Goal: Information Seeking & Learning: Learn about a topic

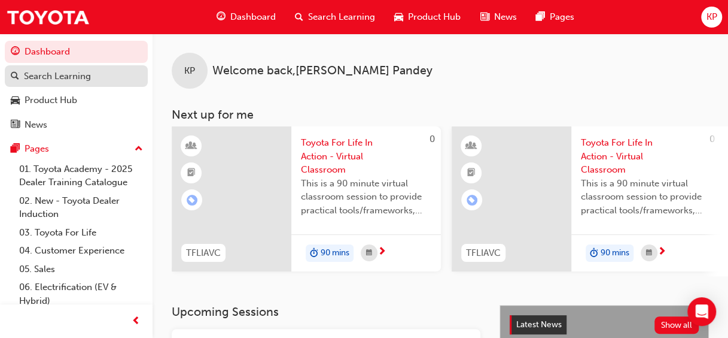
click at [87, 81] on div "Search Learning" at bounding box center [57, 76] width 67 height 14
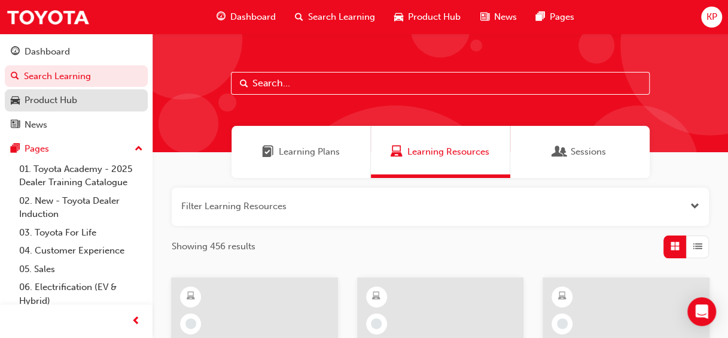
click at [72, 101] on div "Product Hub" at bounding box center [51, 100] width 53 height 14
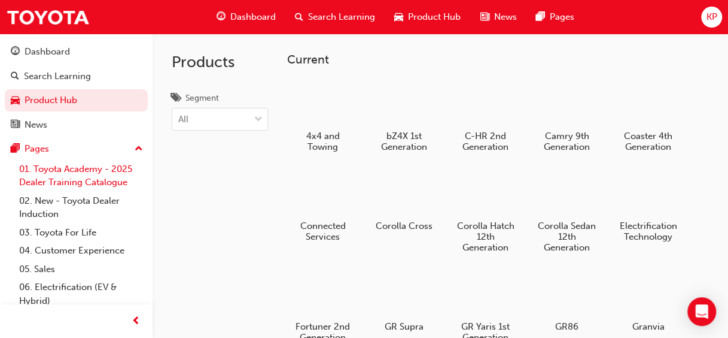
click at [113, 176] on link "01. Toyota Academy - 2025 Dealer Training Catalogue" at bounding box center [80, 176] width 133 height 32
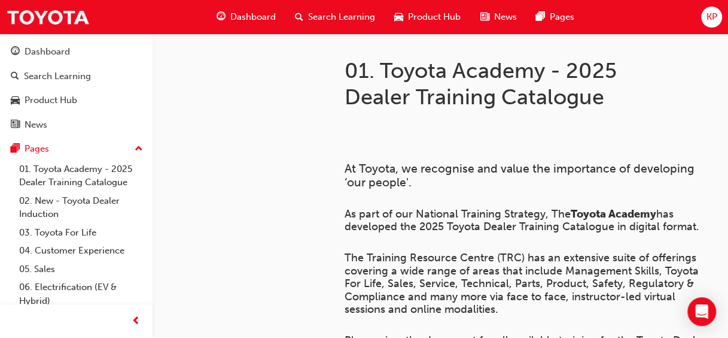
click at [248, 19] on span "Dashboard" at bounding box center [252, 17] width 45 height 14
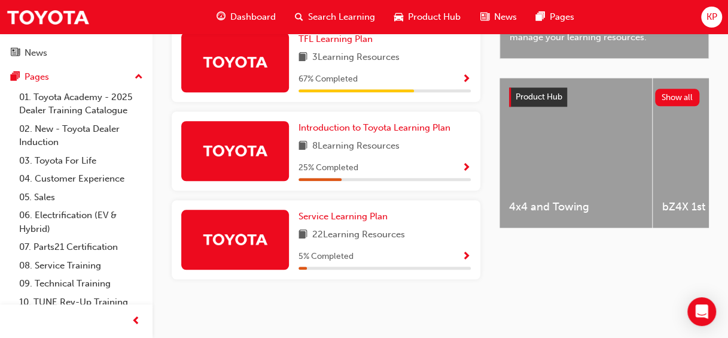
scroll to position [96, 0]
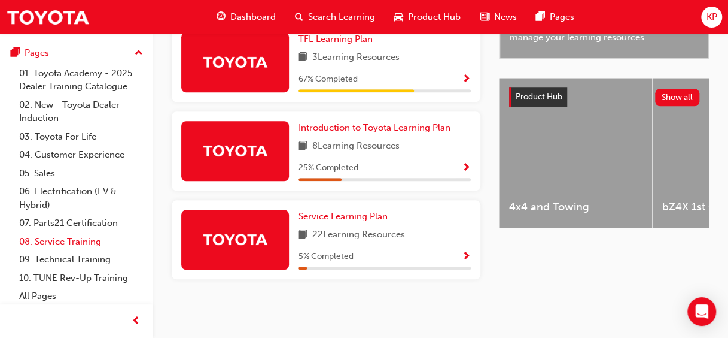
click at [71, 237] on link "08. Service Training" at bounding box center [80, 241] width 133 height 19
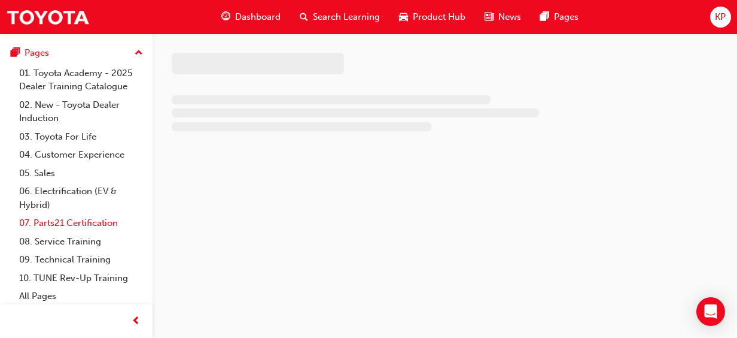
click at [101, 221] on link "07. Parts21 Certification" at bounding box center [80, 223] width 133 height 19
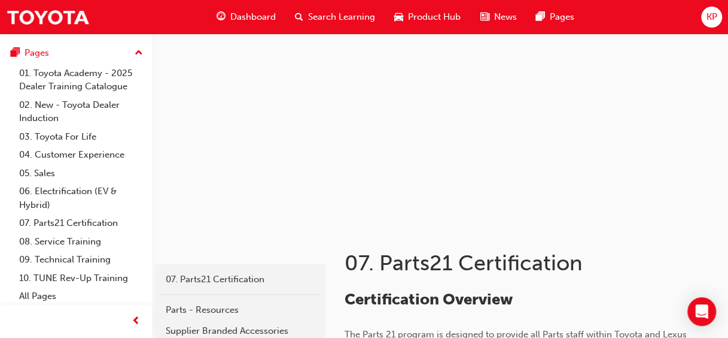
scroll to position [97, 0]
click at [253, 19] on span "Dashboard" at bounding box center [252, 17] width 45 height 14
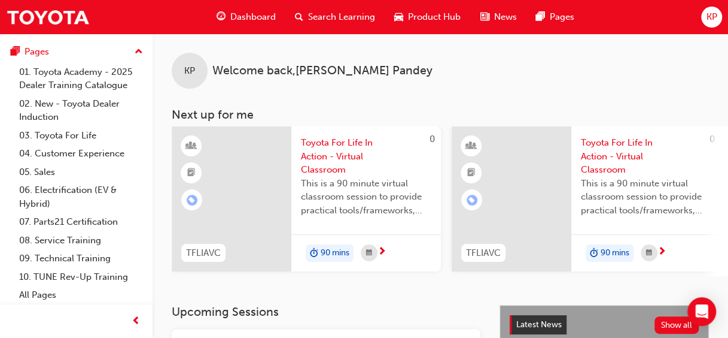
click at [253, 18] on span "Dashboard" at bounding box center [252, 17] width 45 height 14
click at [135, 51] on span "up-icon" at bounding box center [139, 52] width 8 height 16
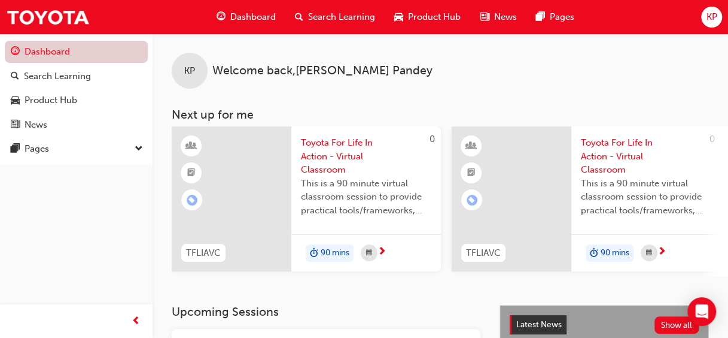
click at [130, 51] on link "Dashboard" at bounding box center [76, 52] width 143 height 22
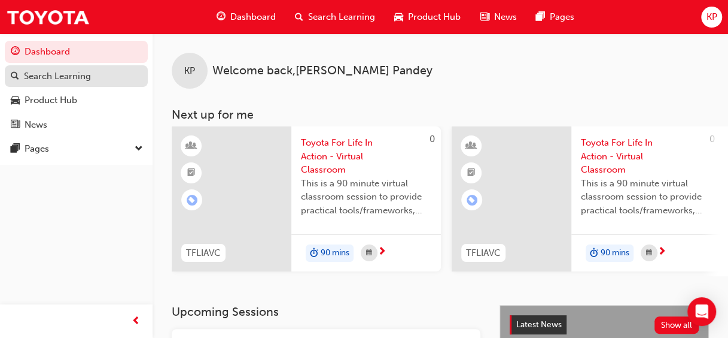
click at [103, 79] on div "Search Learning" at bounding box center [76, 76] width 131 height 15
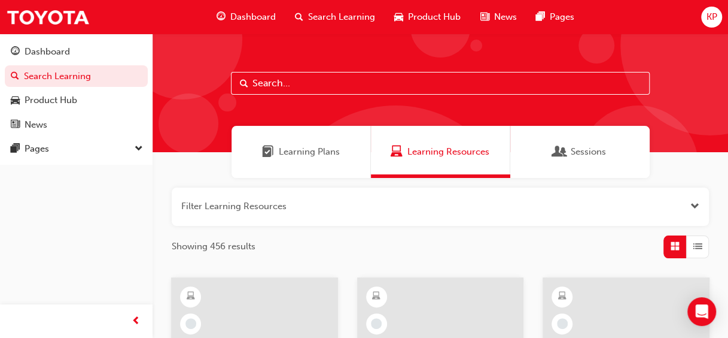
click at [269, 145] on span "Learning Plans" at bounding box center [268, 152] width 12 height 14
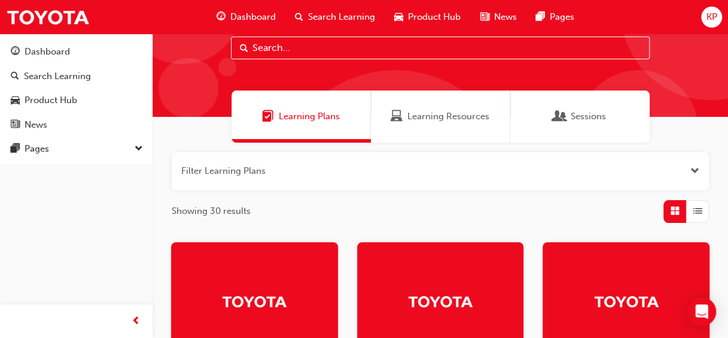
scroll to position [32, 0]
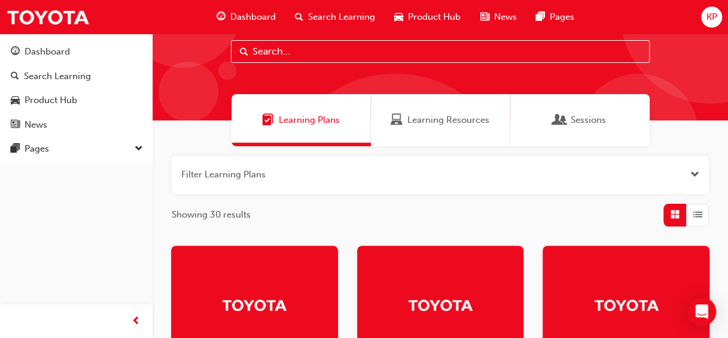
click at [441, 121] on span "Learning Resources" at bounding box center [449, 120] width 82 height 14
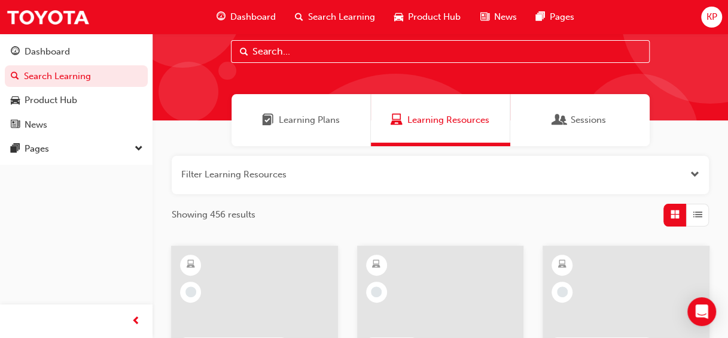
click at [576, 119] on span "Sessions" at bounding box center [588, 120] width 35 height 14
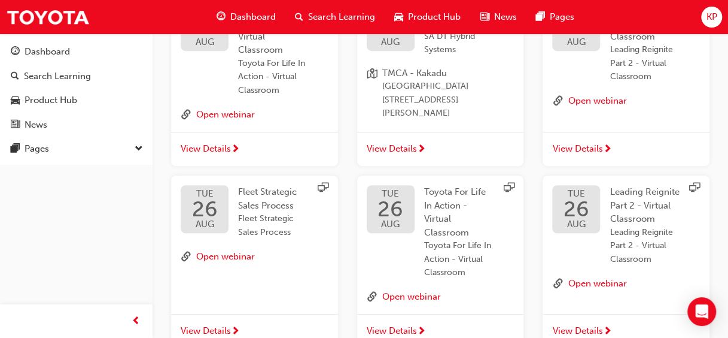
scroll to position [295, 0]
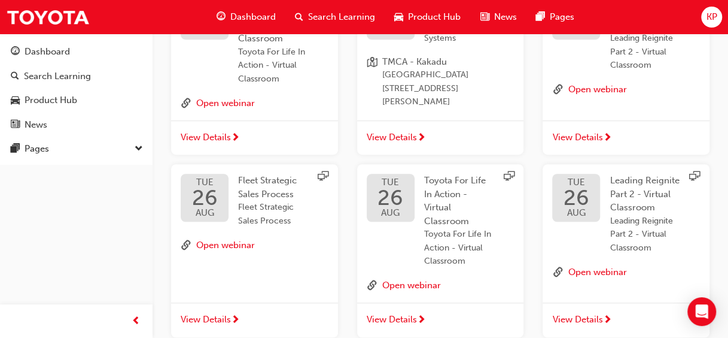
click at [727, 11] on div "Dashboard Search Learning Product Hub News Pages KP" at bounding box center [364, 17] width 728 height 34
click at [727, 10] on div "Dashboard Search Learning Product Hub News Pages KP" at bounding box center [364, 17] width 728 height 34
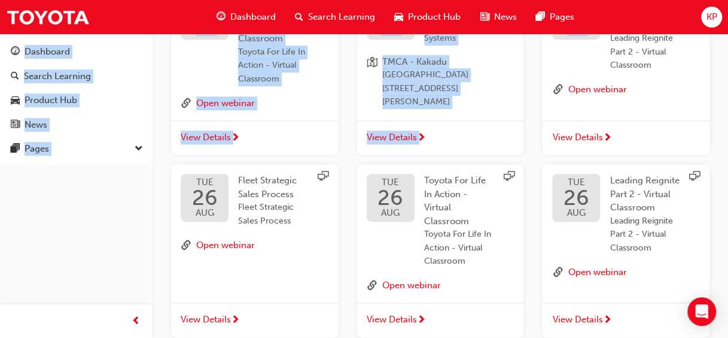
drag, startPoint x: 727, startPoint y: 10, endPoint x: 735, endPoint y: 7, distance: 8.3
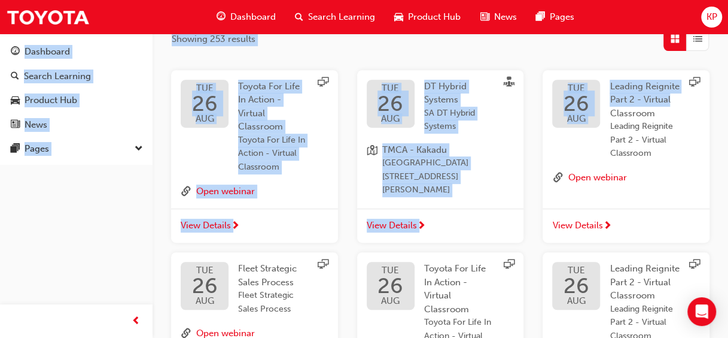
scroll to position [199, 0]
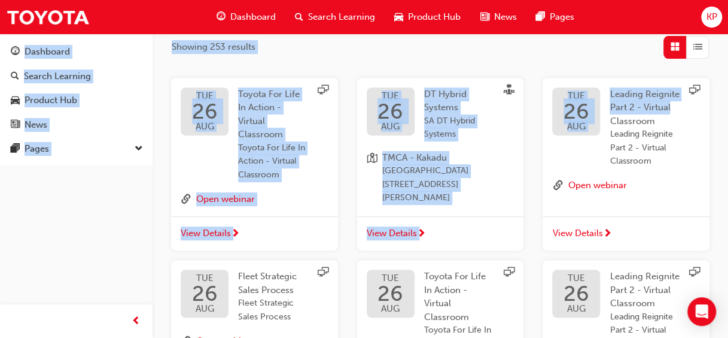
click at [579, 58] on div "Filter Sessions Showing 253 results TUE 26 AUG Toyota For Life In Action - Virt…" at bounding box center [441, 326] width 576 height 696
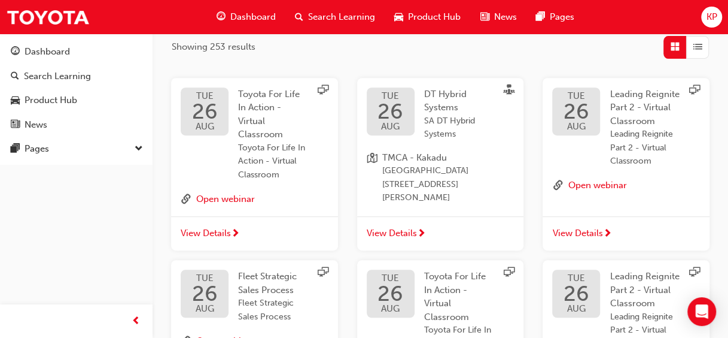
click at [676, 47] on span "Grid" at bounding box center [675, 47] width 9 height 14
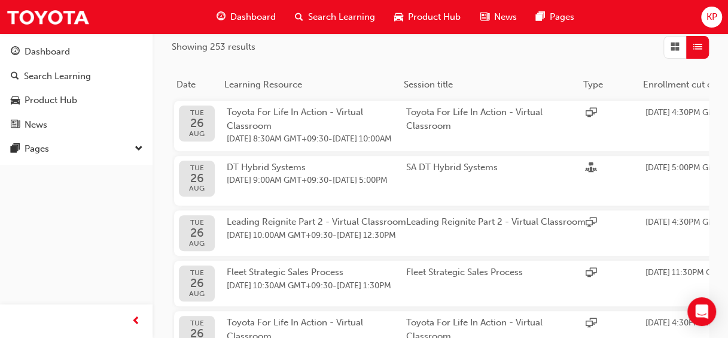
click at [676, 47] on span "Grid" at bounding box center [675, 47] width 9 height 14
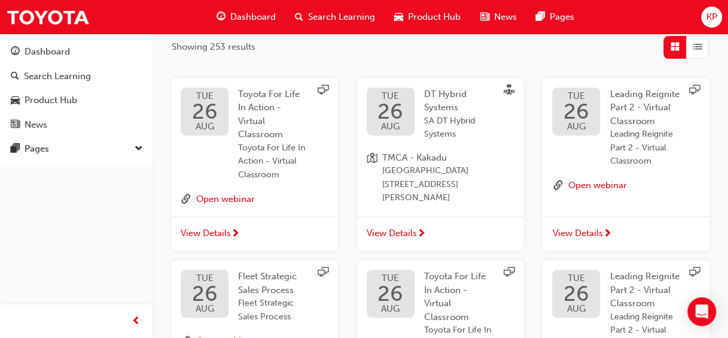
click at [141, 142] on span "down-icon" at bounding box center [139, 149] width 8 height 16
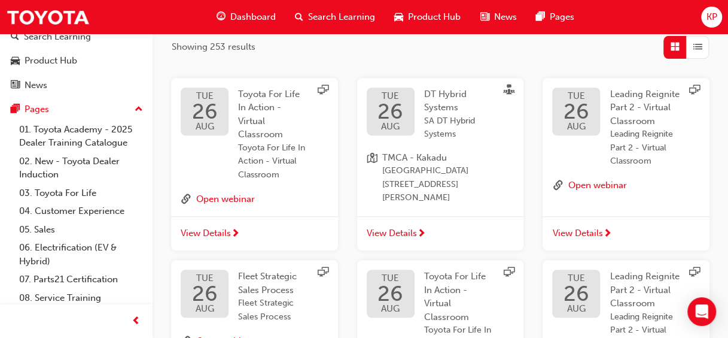
scroll to position [48, 0]
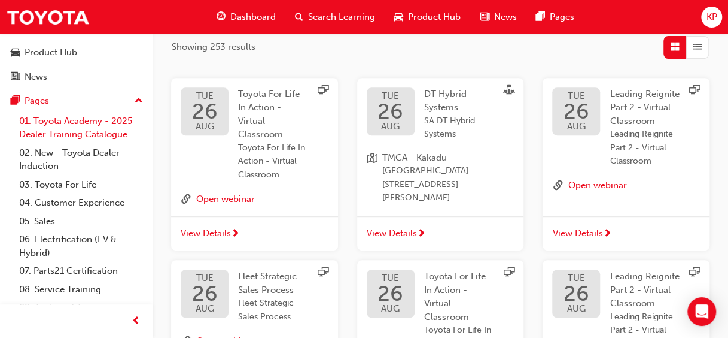
click at [98, 122] on link "01. Toyota Academy - 2025 Dealer Training Catalogue" at bounding box center [80, 128] width 133 height 32
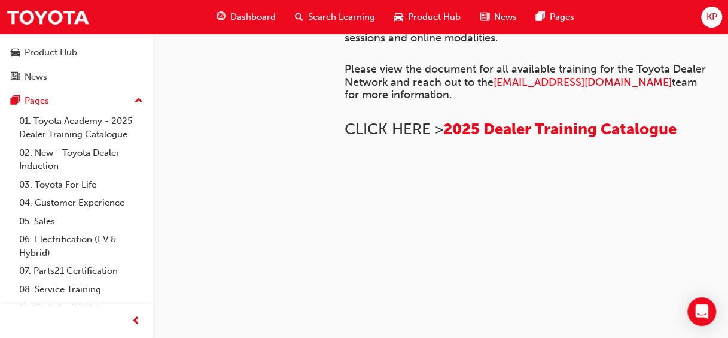
scroll to position [1007, 0]
click at [345, 181] on img at bounding box center [345, 181] width 0 height 0
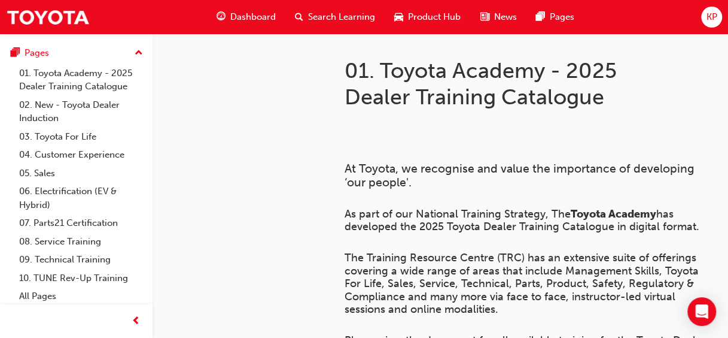
scroll to position [97, 0]
click at [95, 238] on link "08. Service Training" at bounding box center [80, 240] width 133 height 19
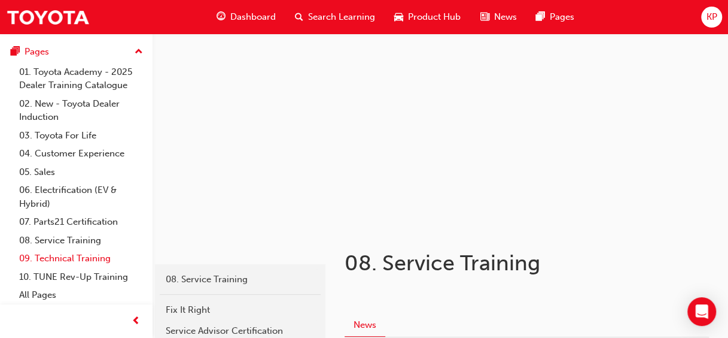
click at [96, 257] on link "09. Technical Training" at bounding box center [80, 258] width 133 height 19
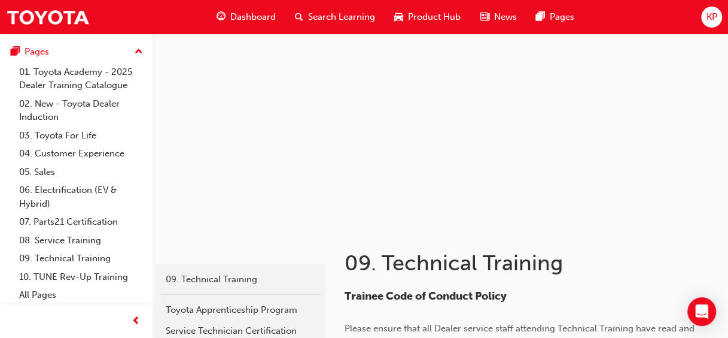
click at [265, 16] on span "Dashboard" at bounding box center [252, 17] width 45 height 14
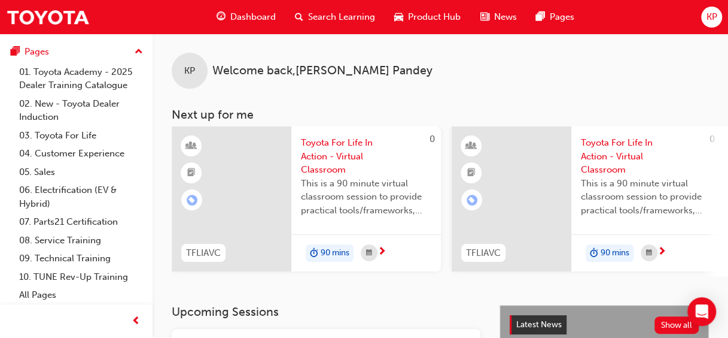
click at [193, 69] on span "KP" at bounding box center [189, 71] width 11 height 14
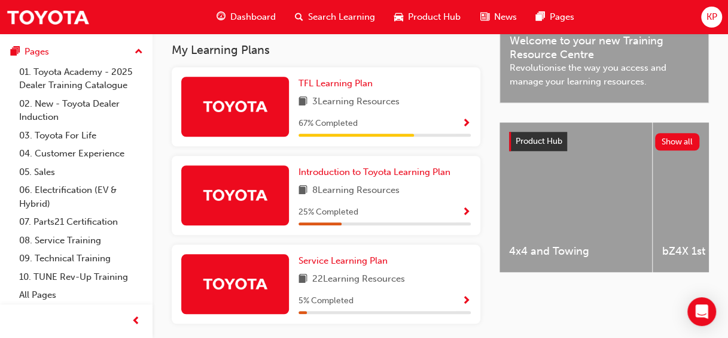
scroll to position [430, 0]
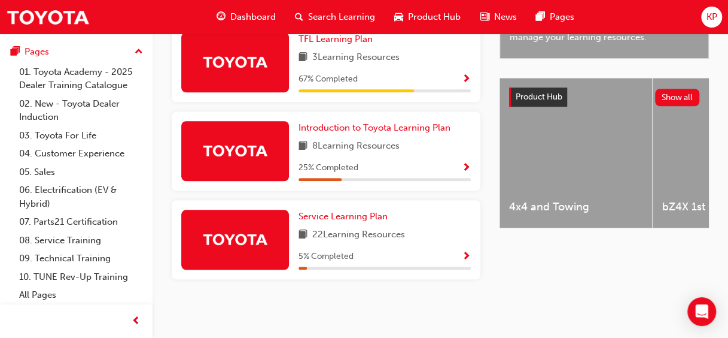
click at [135, 45] on span "up-icon" at bounding box center [139, 52] width 8 height 16
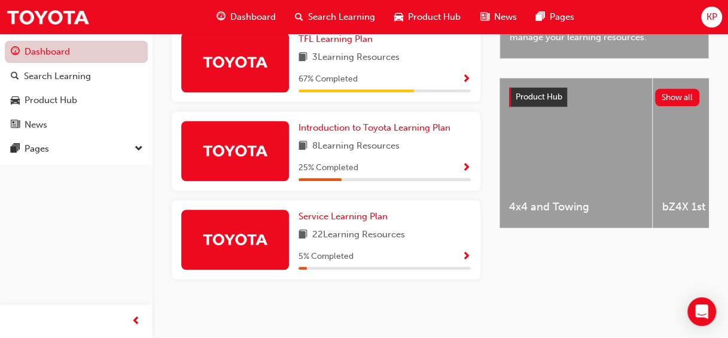
click at [131, 45] on link "Dashboard" at bounding box center [76, 52] width 143 height 22
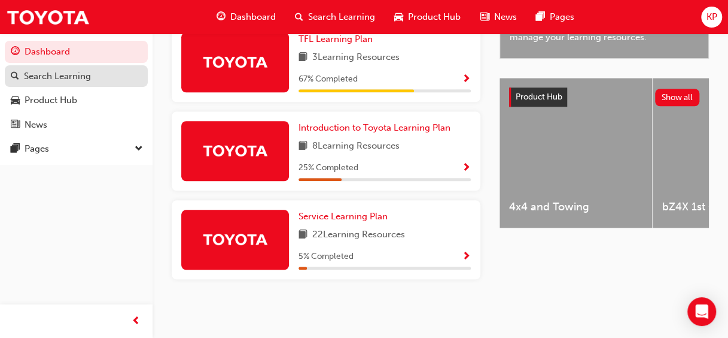
click at [90, 73] on div "Search Learning" at bounding box center [76, 76] width 131 height 15
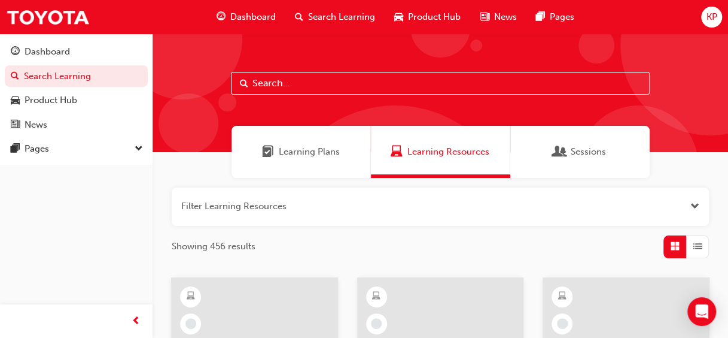
click at [315, 153] on span "Learning Plans" at bounding box center [309, 152] width 61 height 14
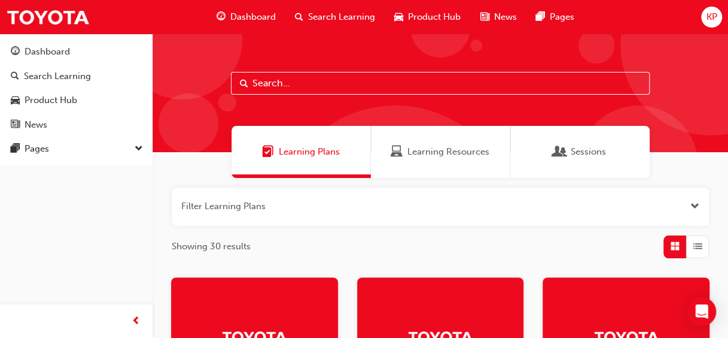
click at [579, 149] on span "Sessions" at bounding box center [588, 152] width 35 height 14
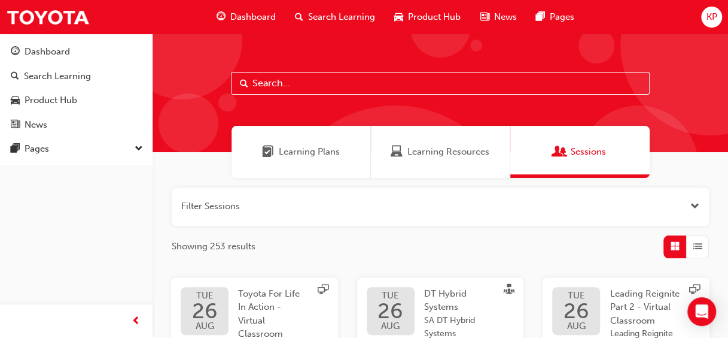
click at [433, 158] on div "Learning Resources" at bounding box center [440, 152] width 139 height 52
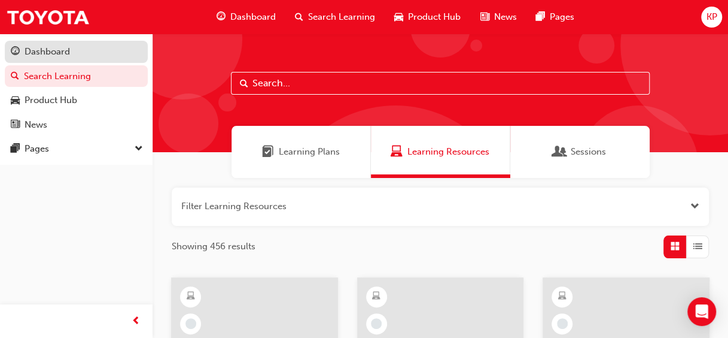
click at [99, 55] on div "Dashboard" at bounding box center [76, 51] width 131 height 15
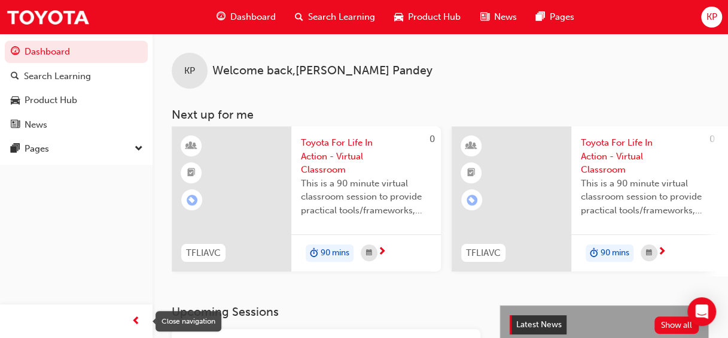
click at [135, 315] on span "prev-icon" at bounding box center [136, 321] width 9 height 15
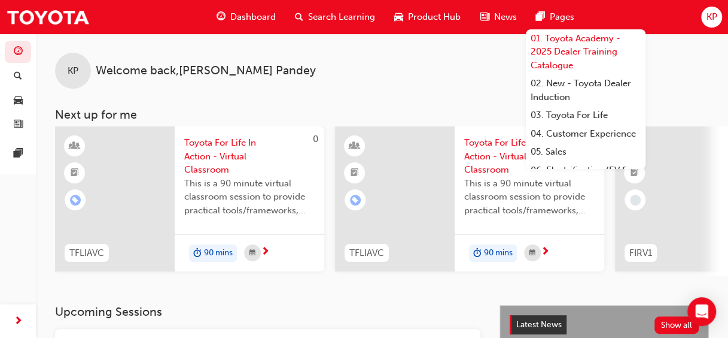
click at [572, 38] on link "01. Toyota Academy - 2025 Dealer Training Catalogue" at bounding box center [586, 51] width 120 height 45
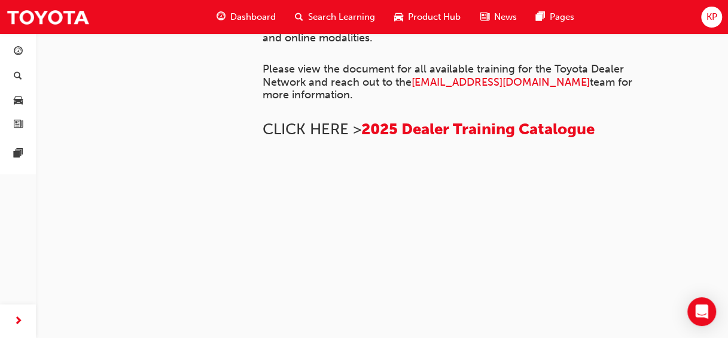
scroll to position [470, 0]
click at [327, 138] on span "CLICK HERE >" at bounding box center [312, 129] width 99 height 19
click at [395, 138] on span "2025 Dealer Training Catalogue" at bounding box center [478, 129] width 233 height 19
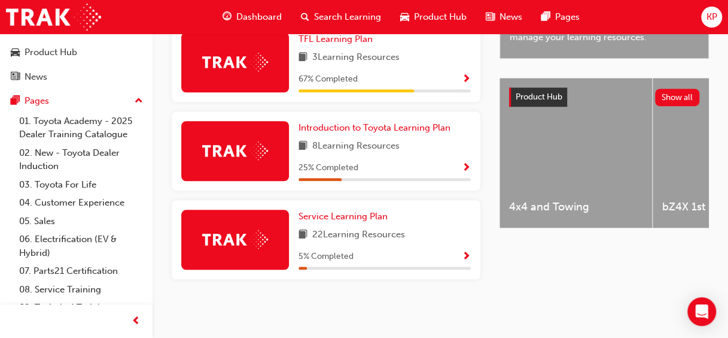
scroll to position [72, 0]
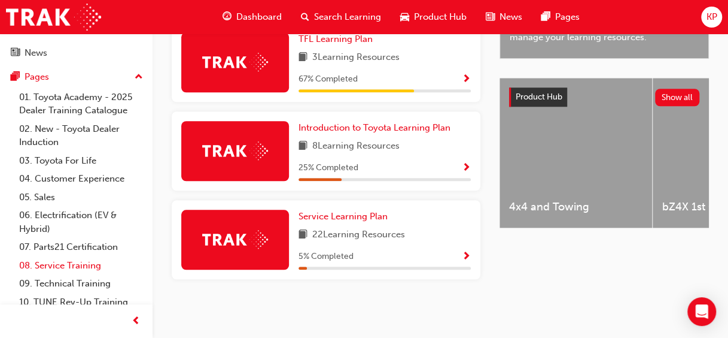
click at [72, 262] on link "08. Service Training" at bounding box center [80, 265] width 133 height 19
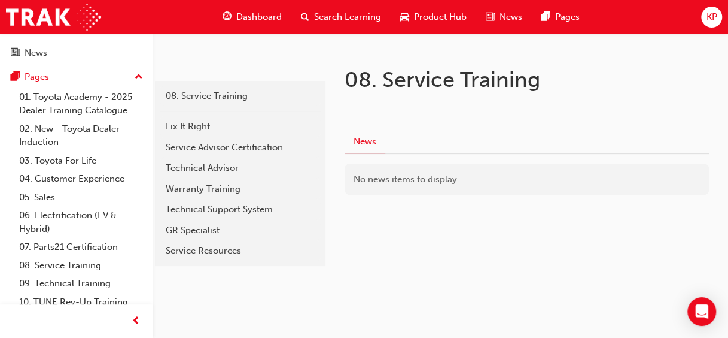
scroll to position [189, 0]
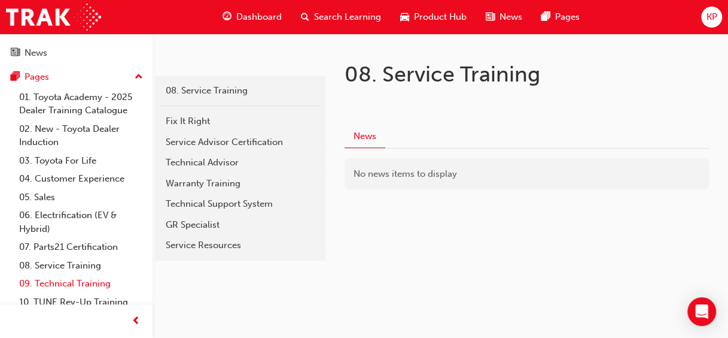
click at [92, 283] on link "09. Technical Training" at bounding box center [80, 283] width 133 height 19
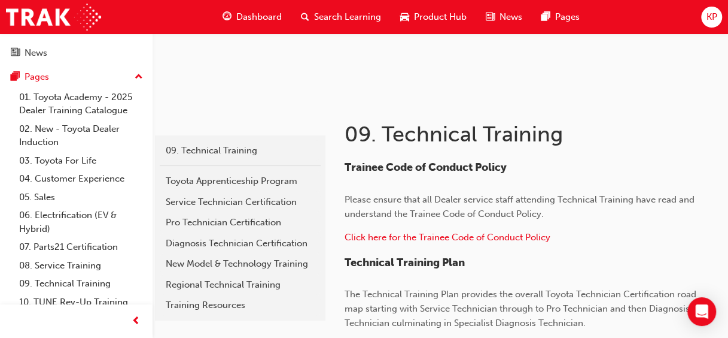
scroll to position [144, 0]
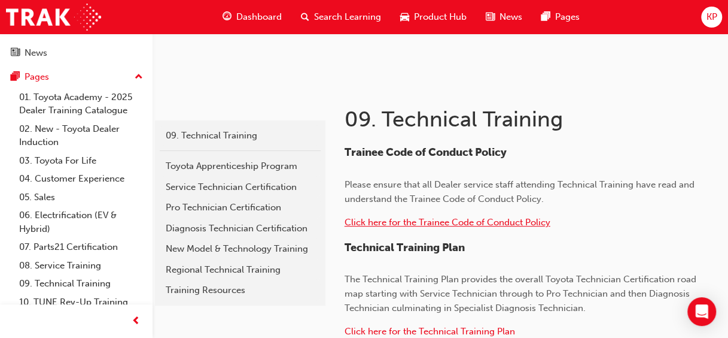
click at [513, 220] on span "Click here for the Trainee Code of Conduct Policy" at bounding box center [448, 222] width 206 height 11
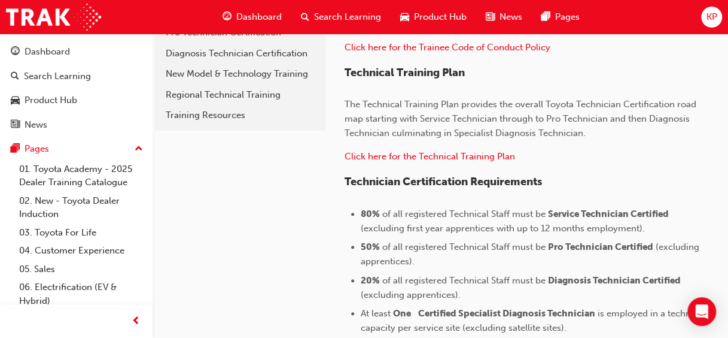
scroll to position [327, 0]
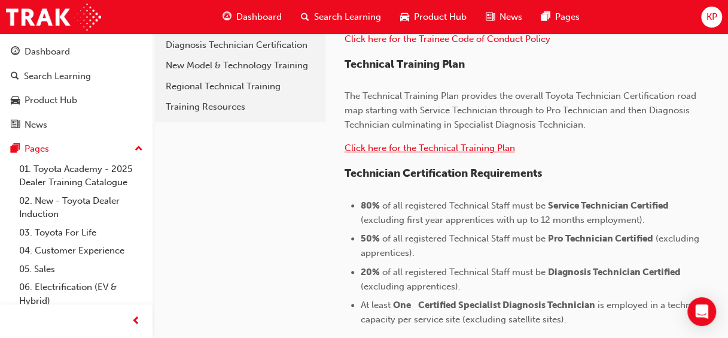
click at [453, 145] on span "Click here for the Technical Training Plan" at bounding box center [430, 147] width 171 height 11
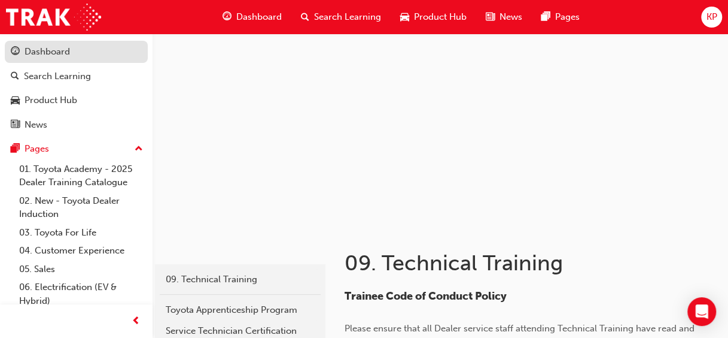
click at [59, 48] on div "Dashboard" at bounding box center [47, 52] width 45 height 14
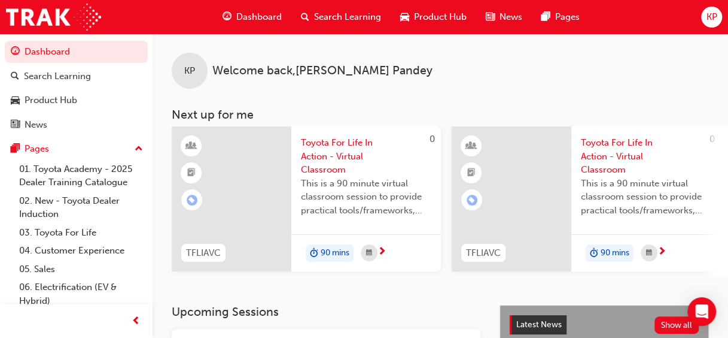
click at [280, 15] on span "Dashboard" at bounding box center [258, 17] width 45 height 14
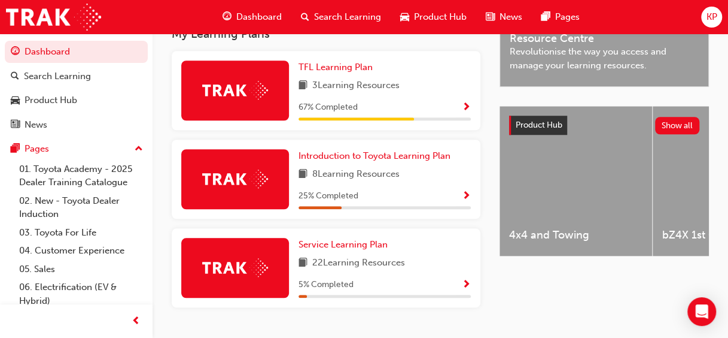
scroll to position [399, 0]
click at [366, 248] on span "Service Learning Plan" at bounding box center [343, 244] width 89 height 11
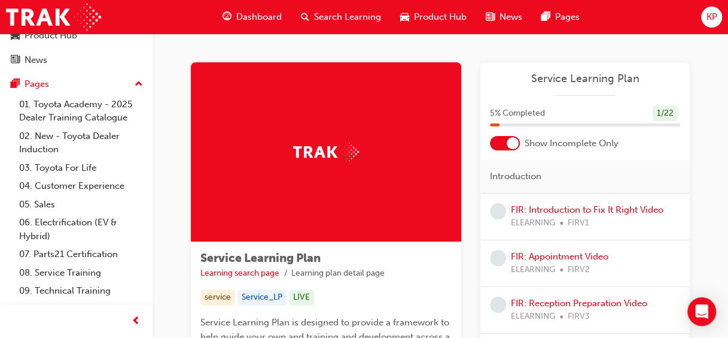
scroll to position [72, 0]
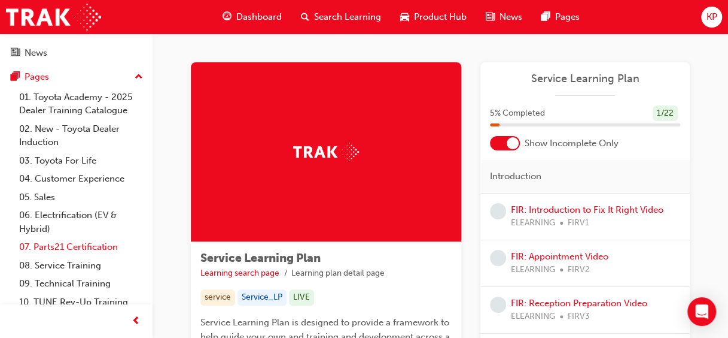
click at [111, 243] on link "07. Parts21 Certification" at bounding box center [80, 247] width 133 height 19
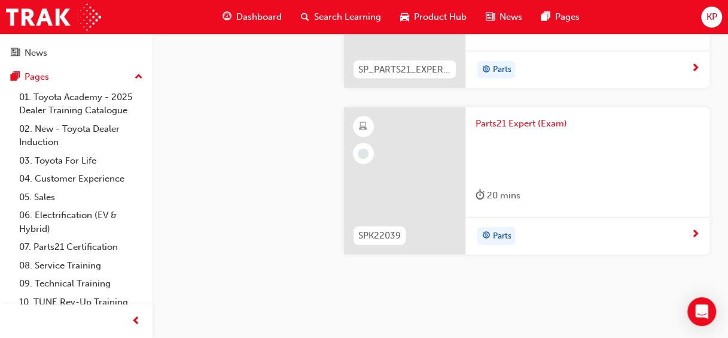
scroll to position [3653, 0]
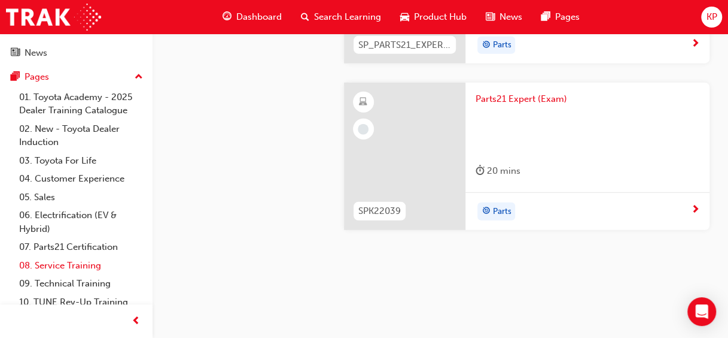
click at [75, 264] on link "08. Service Training" at bounding box center [80, 265] width 133 height 19
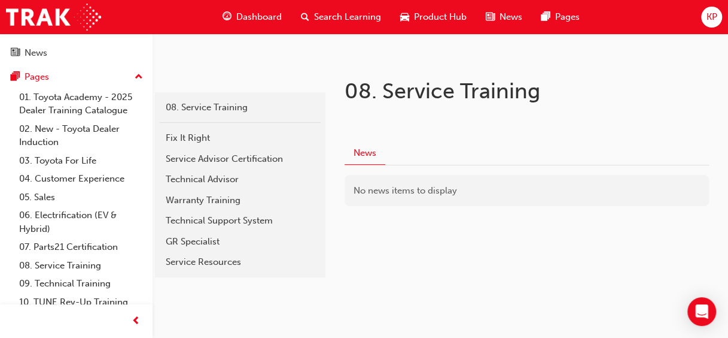
scroll to position [183, 0]
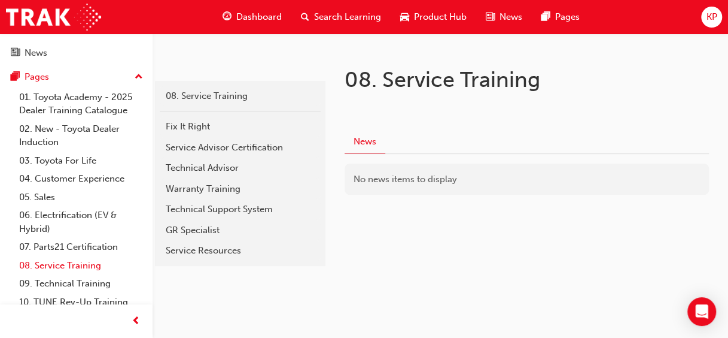
click at [99, 264] on link "08. Service Training" at bounding box center [80, 265] width 133 height 19
click at [87, 283] on link "09. Technical Training" at bounding box center [80, 283] width 133 height 19
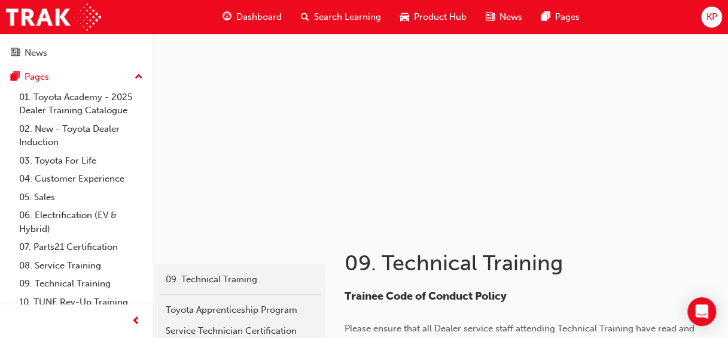
click at [415, 295] on span "Trainee Code of Conduct Policy" at bounding box center [426, 295] width 162 height 13
click at [252, 276] on div "09. Technical Training" at bounding box center [240, 279] width 149 height 14
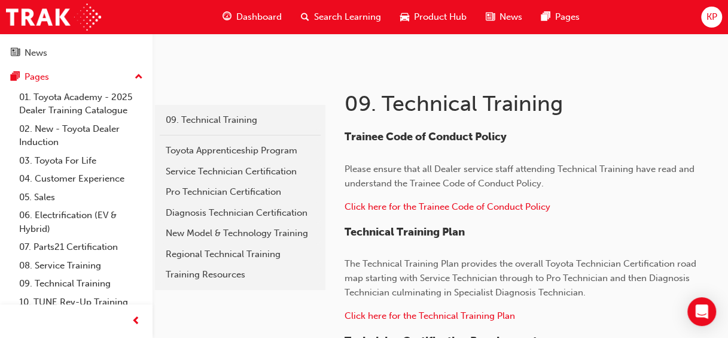
scroll to position [239, 0]
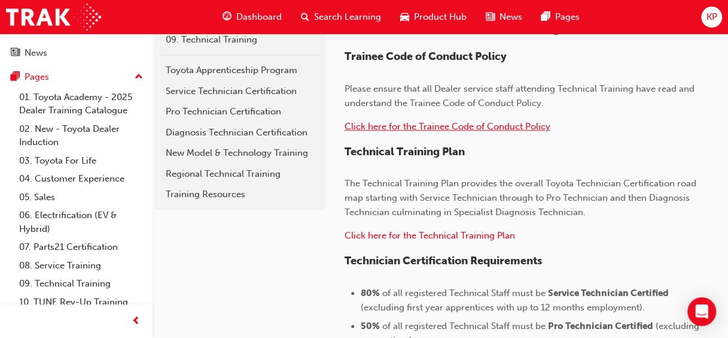
click at [508, 127] on span "Click here for the Trainee Code of Conduct Policy" at bounding box center [448, 126] width 206 height 11
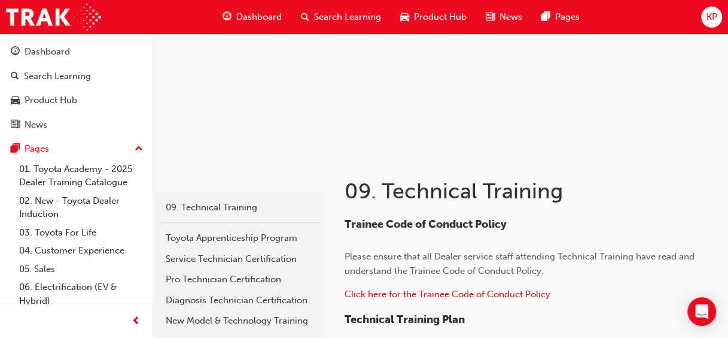
scroll to position [96, 0]
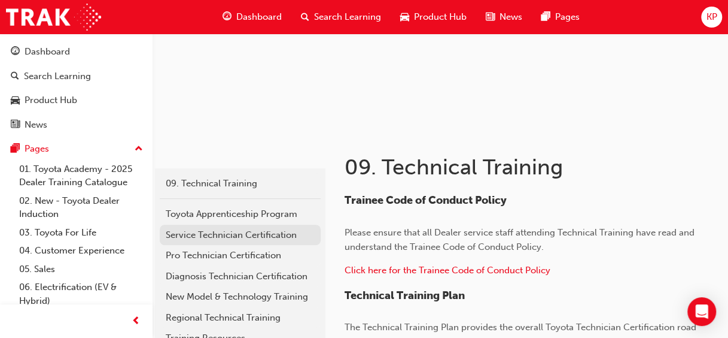
click at [249, 236] on div "Service Technician Certification" at bounding box center [240, 235] width 149 height 14
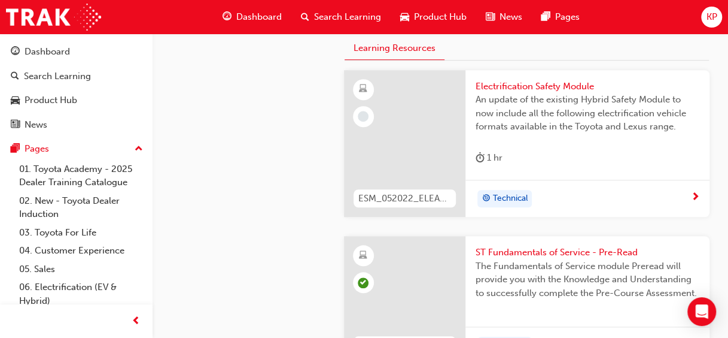
scroll to position [390, 0]
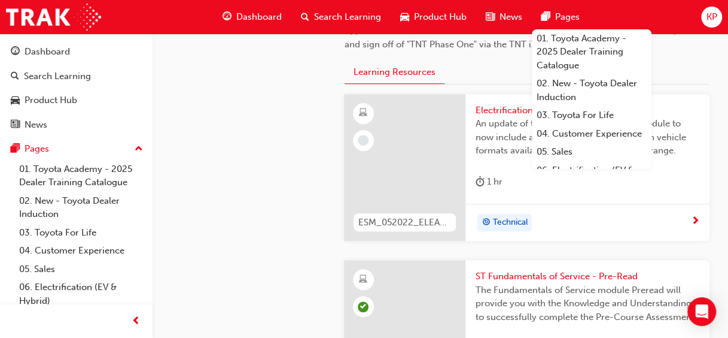
click at [394, 155] on div at bounding box center [405, 167] width 122 height 147
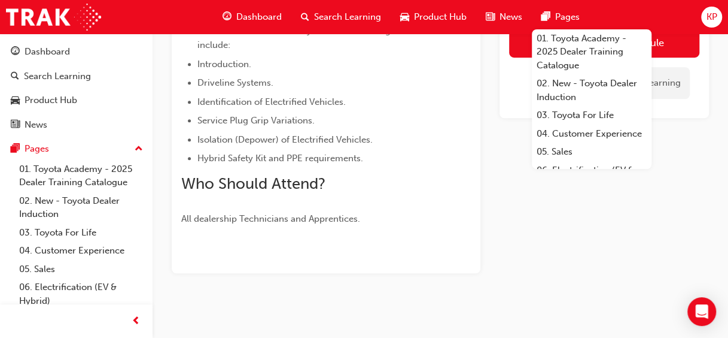
scroll to position [394, 0]
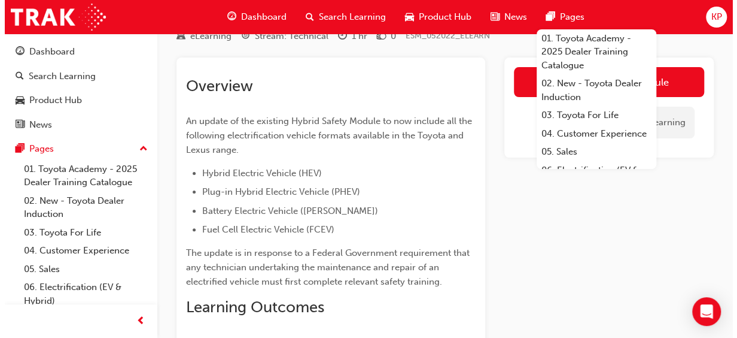
scroll to position [0, 0]
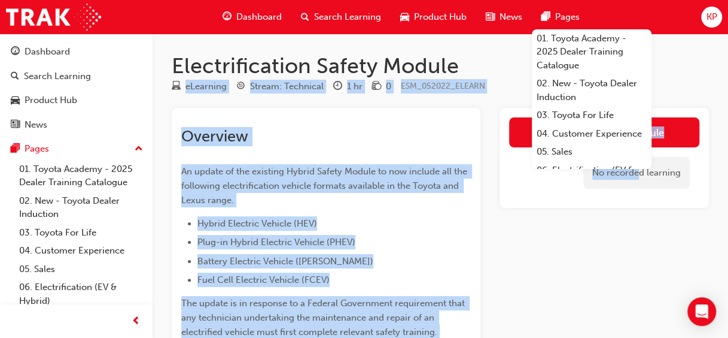
drag, startPoint x: 641, startPoint y: 206, endPoint x: 673, endPoint y: 50, distance: 158.8
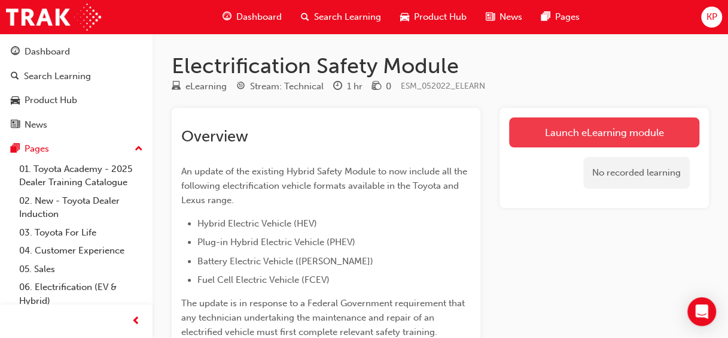
click at [606, 125] on link "Launch eLearning module" at bounding box center [604, 132] width 190 height 30
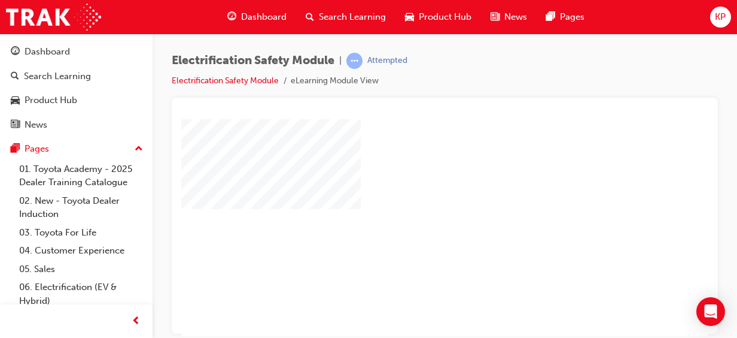
click at [411, 192] on div "play" at bounding box center [411, 192] width 0 height 0
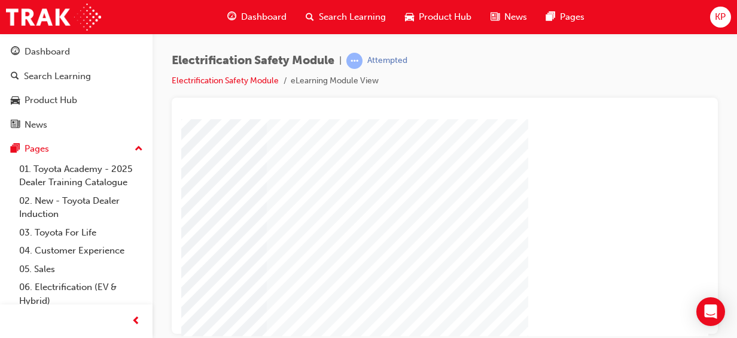
scroll to position [181, 296]
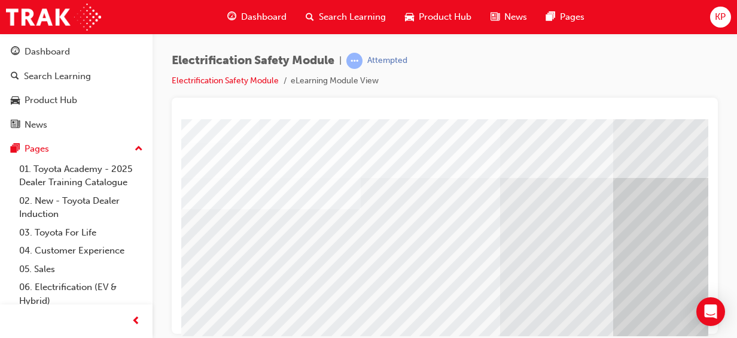
scroll to position [181, 0]
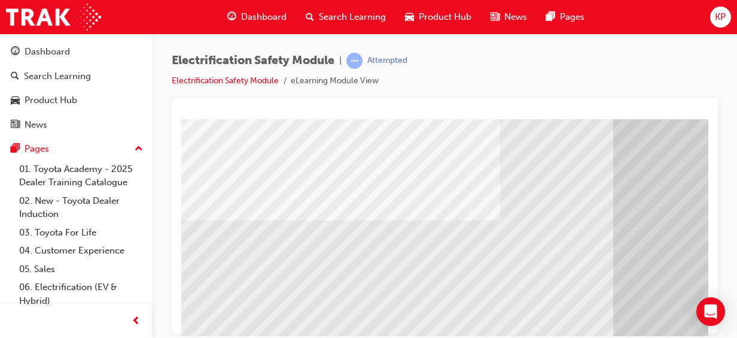
click at [709, 259] on div at bounding box center [445, 216] width 546 height 236
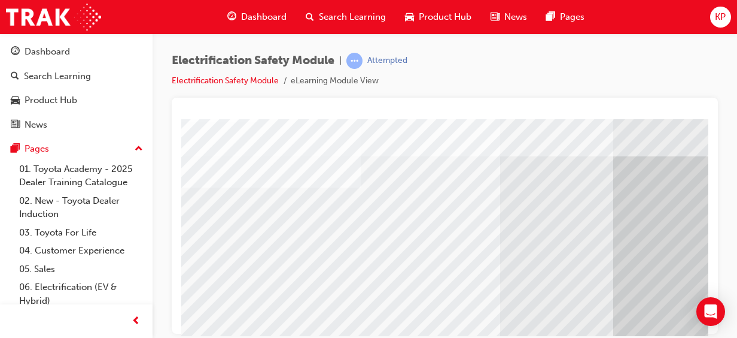
scroll to position [204, 0]
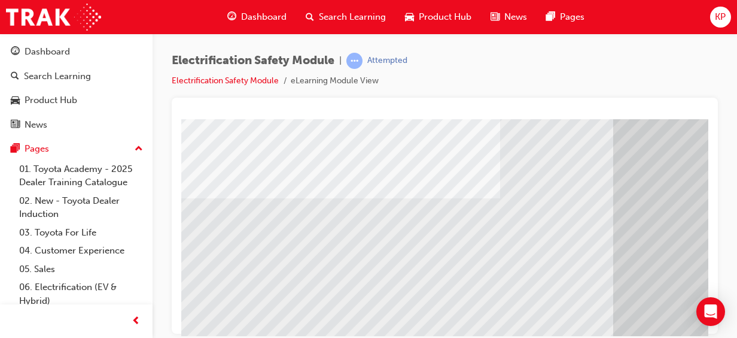
click at [709, 262] on div at bounding box center [445, 216] width 546 height 236
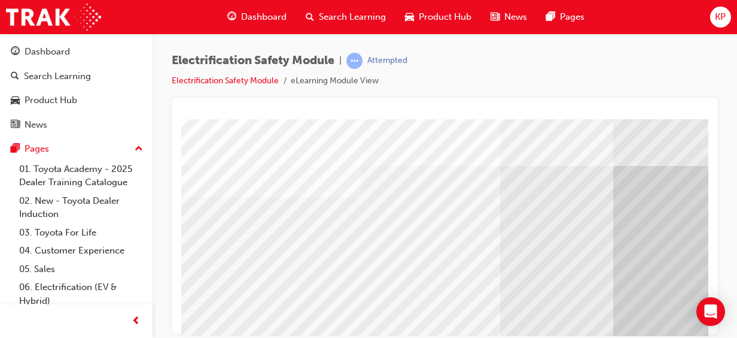
scroll to position [0, 0]
drag, startPoint x: 892, startPoint y: 366, endPoint x: 533, endPoint y: 178, distance: 406.1
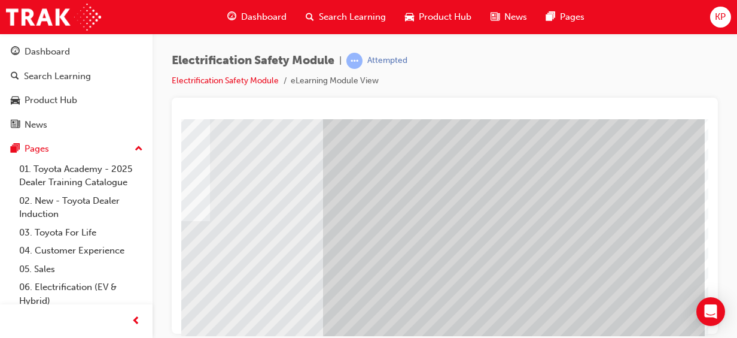
scroll to position [181, 296]
click at [700, 322] on div "Open Intercom Messenger" at bounding box center [712, 312] width 32 height 32
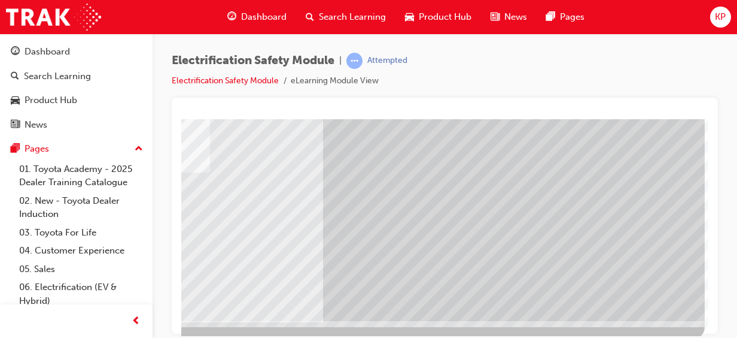
scroll to position [241, 296]
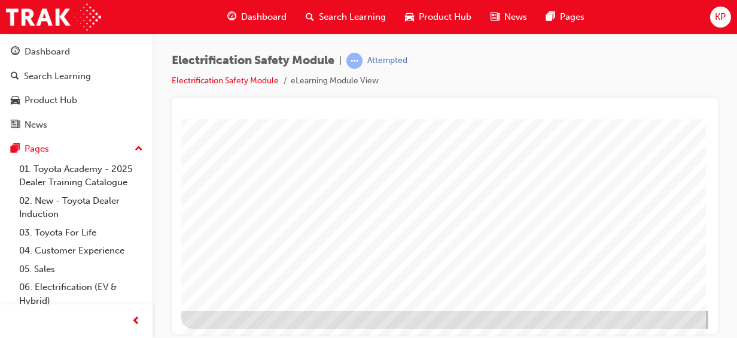
scroll to position [241, 0]
click at [696, 325] on div at bounding box center [588, 101] width 814 height 449
drag, startPoint x: 696, startPoint y: 325, endPoint x: 688, endPoint y: 329, distance: 8.3
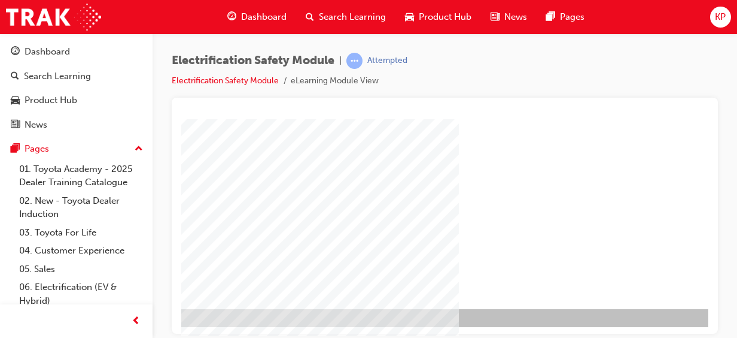
scroll to position [241, 296]
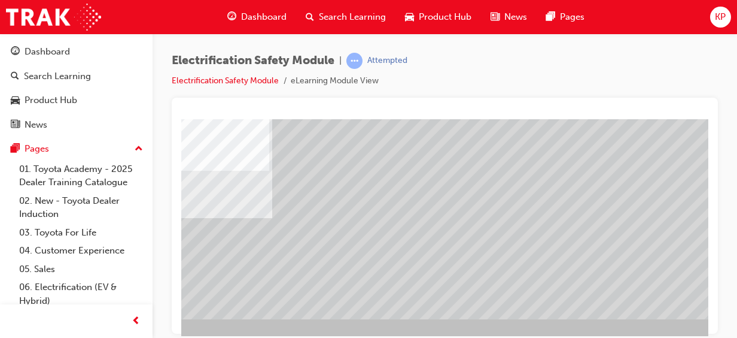
scroll to position [241, 231]
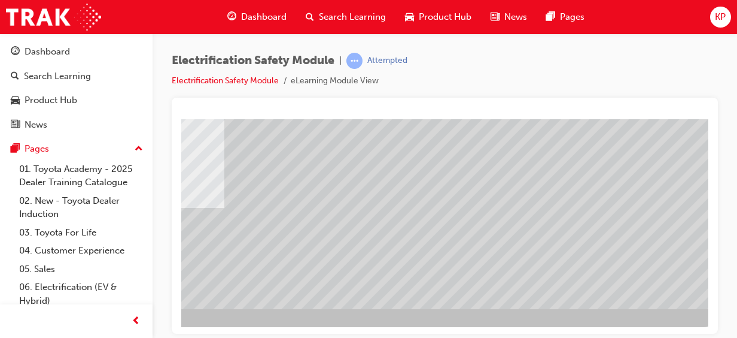
scroll to position [241, 296]
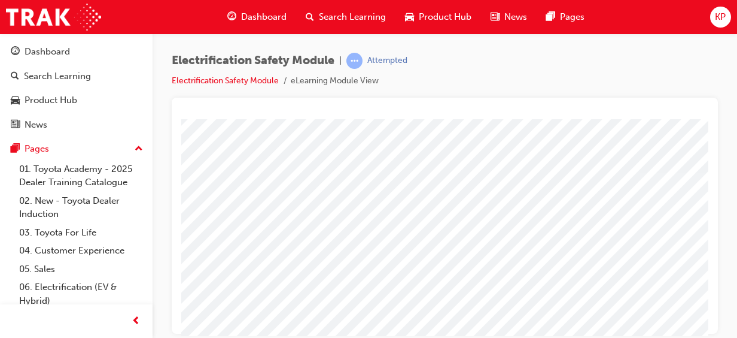
scroll to position [0, 0]
click at [702, 123] on html "Loading..." at bounding box center [444, 121] width 527 height 5
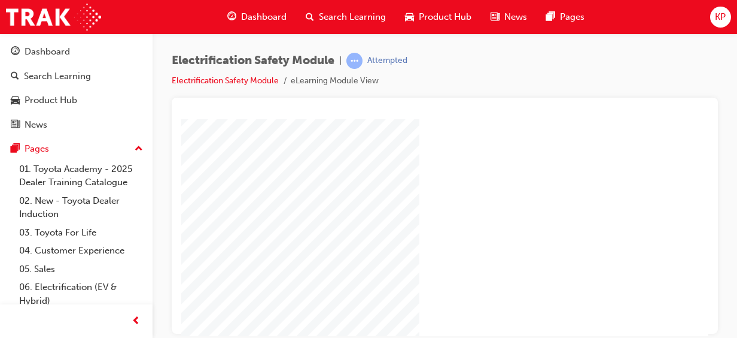
scroll to position [241, 296]
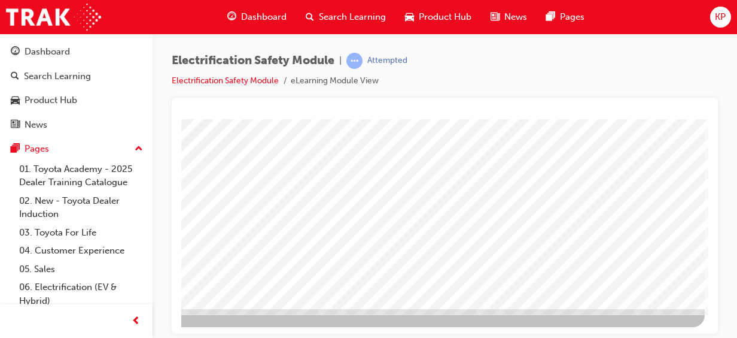
drag, startPoint x: 691, startPoint y: 331, endPoint x: 903, endPoint y: 284, distance: 217.1
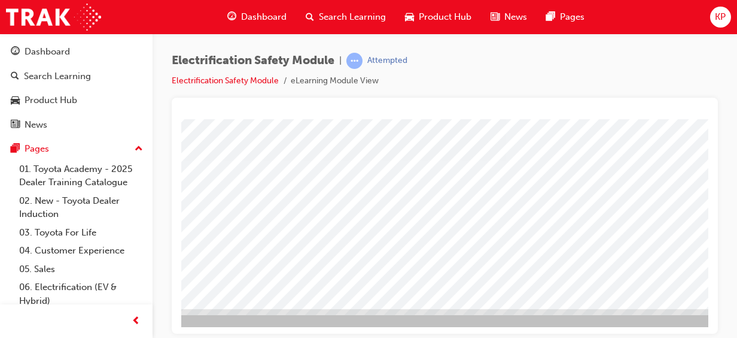
drag, startPoint x: 280, startPoint y: 213, endPoint x: 277, endPoint y: 224, distance: 11.8
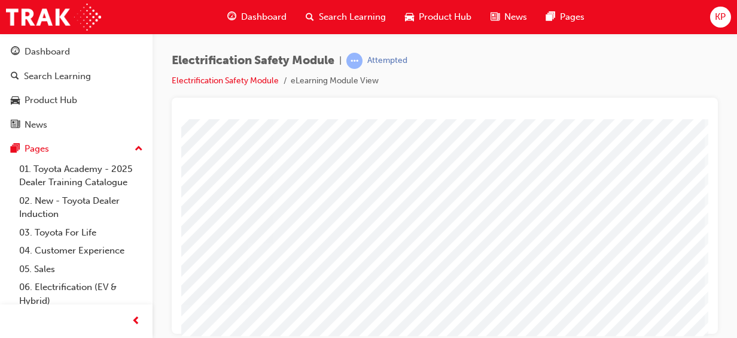
scroll to position [95, 296]
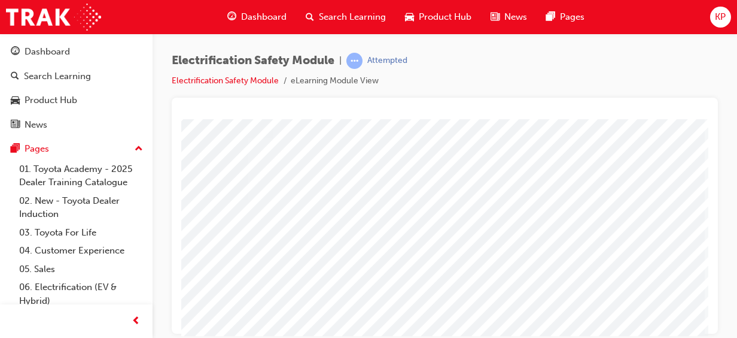
scroll to position [241, 296]
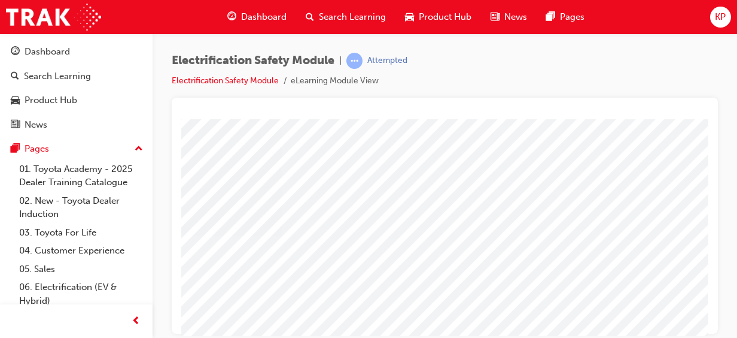
scroll to position [166, 257]
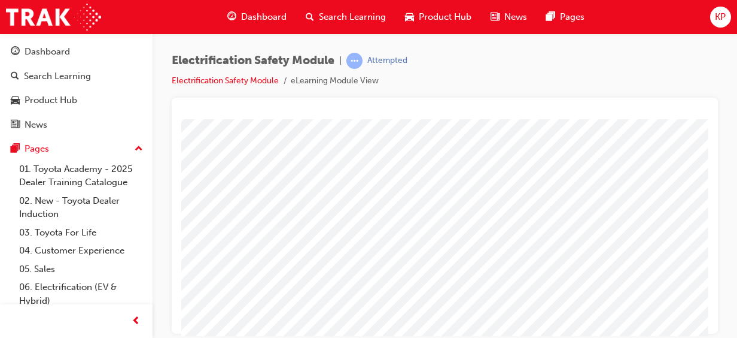
scroll to position [180, 234]
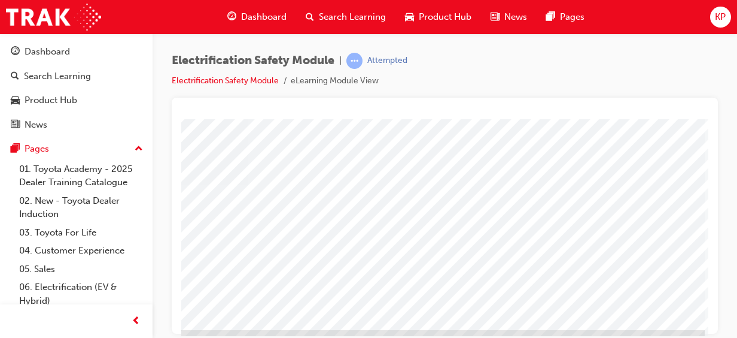
scroll to position [241, 296]
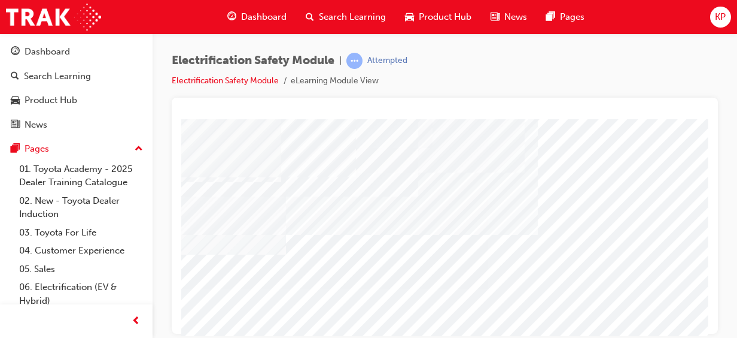
scroll to position [108, 50]
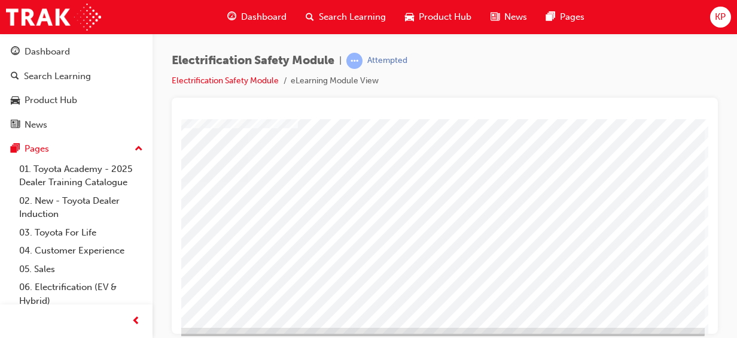
scroll to position [221, 296]
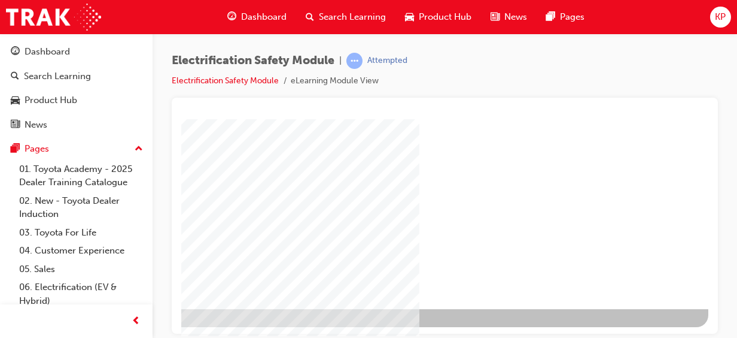
scroll to position [241, 296]
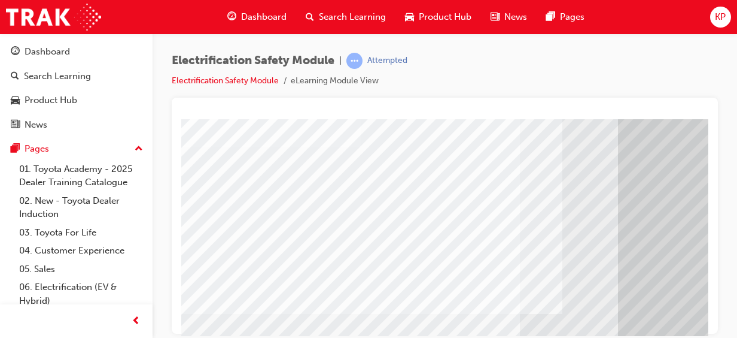
scroll to position [72, 0]
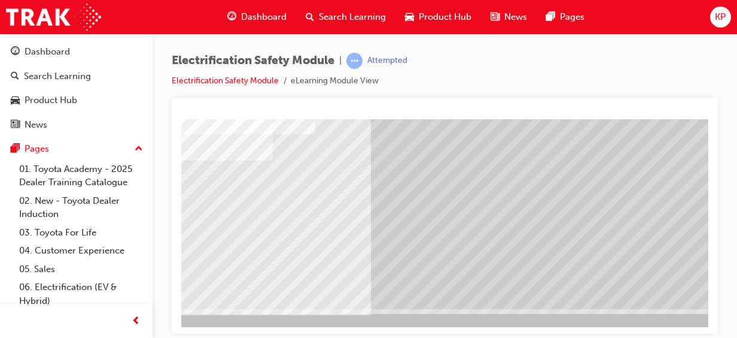
scroll to position [241, 296]
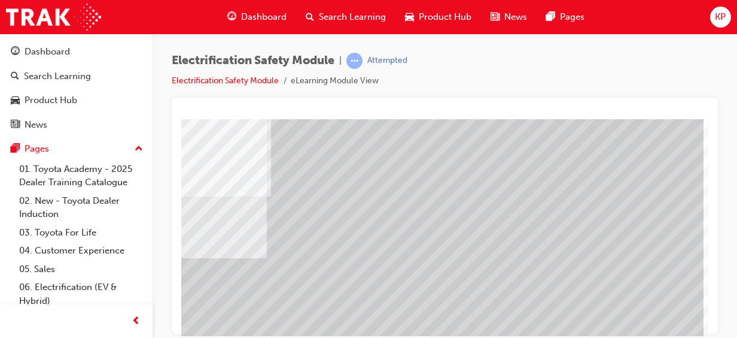
scroll to position [144, 296]
click at [184, 335] on div "Electrification Safety Module | Attempted Electrification Safety Module eLearni…" at bounding box center [368, 169] width 737 height 338
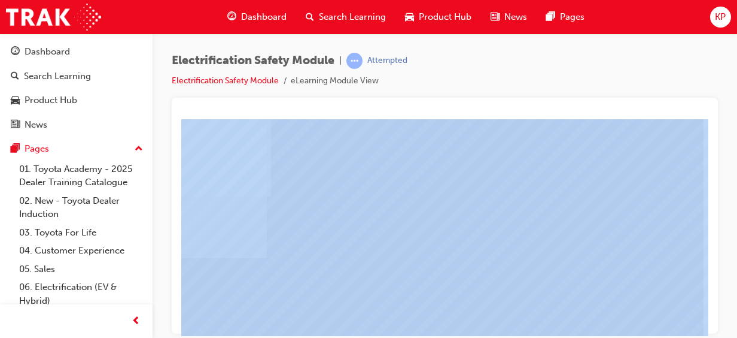
drag, startPoint x: 184, startPoint y: 335, endPoint x: 292, endPoint y: 284, distance: 119.4
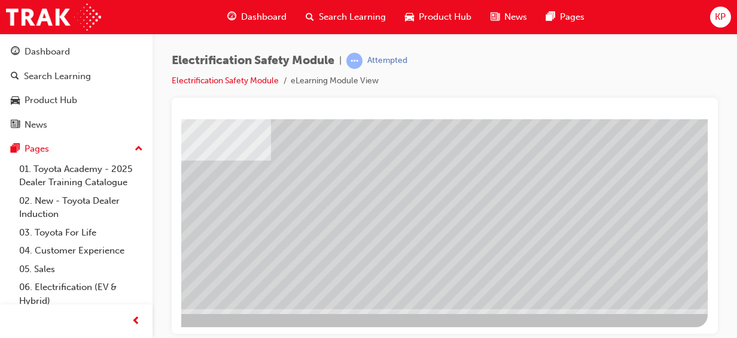
scroll to position [241, 296]
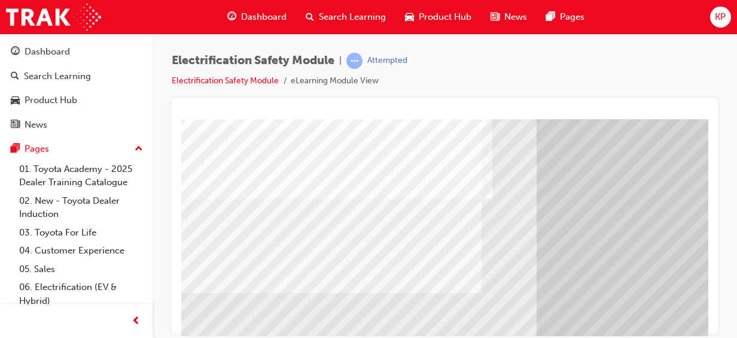
scroll to position [120, 0]
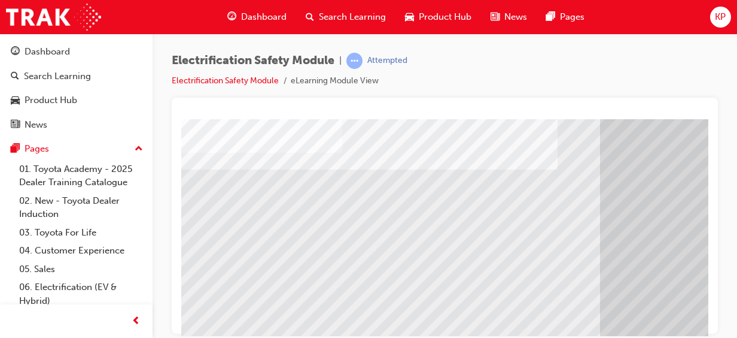
scroll to position [151, 0]
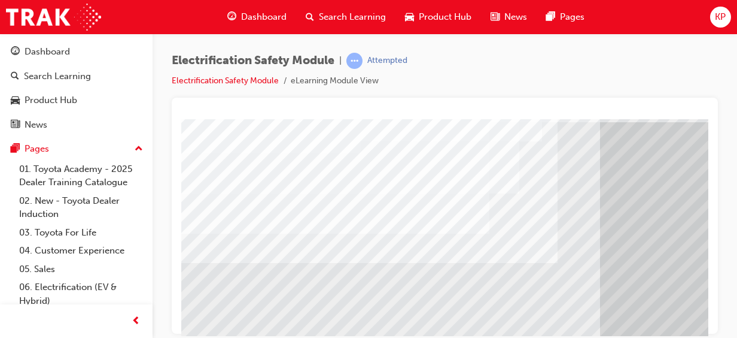
scroll to position [80, 0]
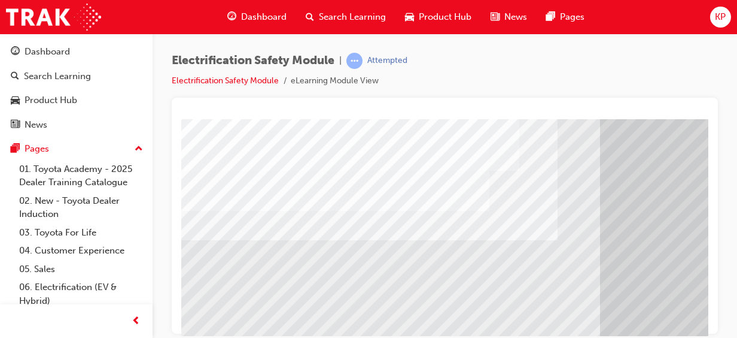
click at [709, 317] on div at bounding box center [445, 216] width 546 height 236
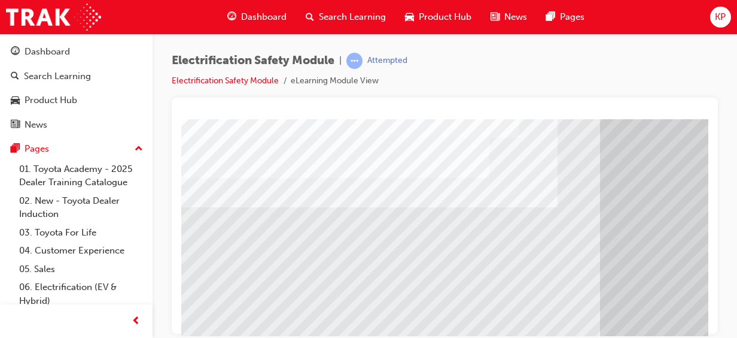
click at [709, 317] on div at bounding box center [445, 216] width 546 height 236
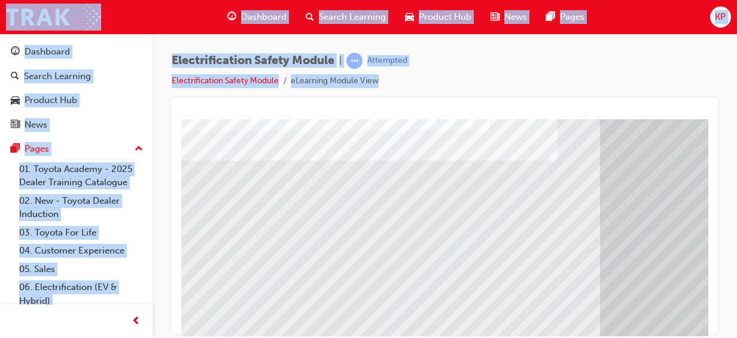
click at [709, 317] on div at bounding box center [445, 216] width 546 height 236
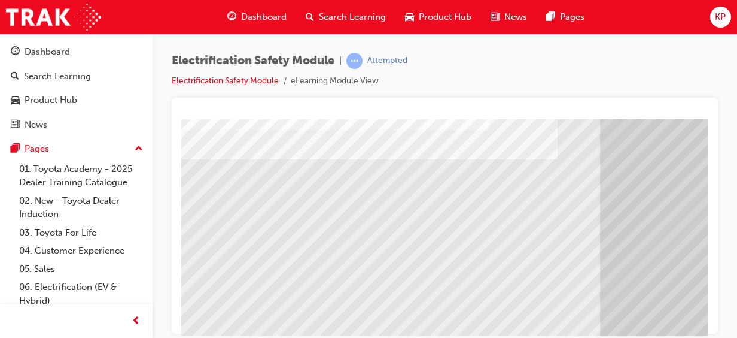
drag, startPoint x: 890, startPoint y: 436, endPoint x: 617, endPoint y: 306, distance: 302.6
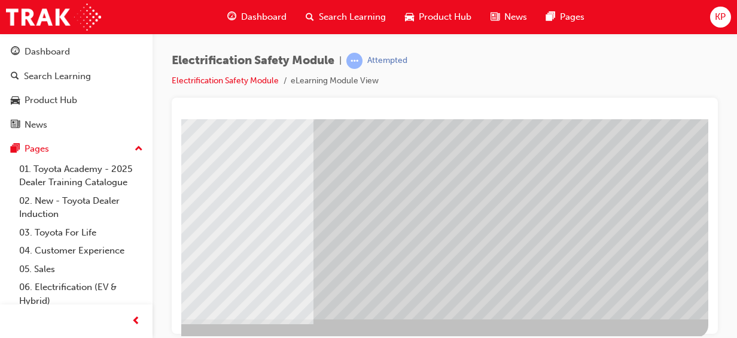
scroll to position [241, 296]
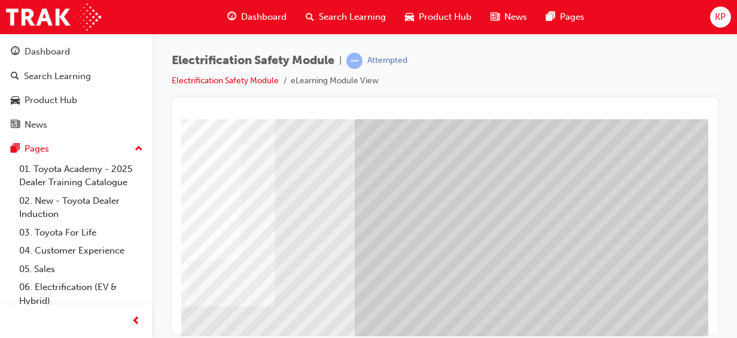
scroll to position [96, 296]
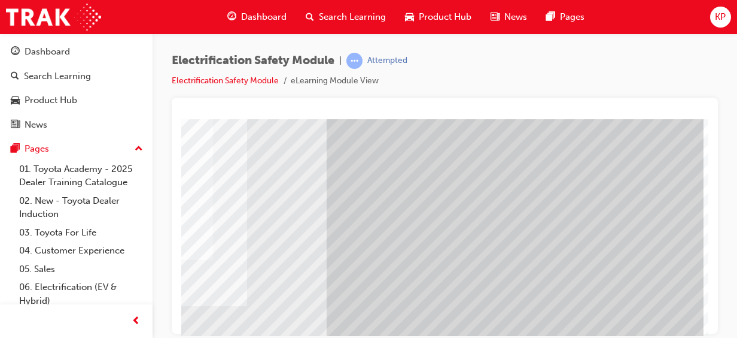
drag, startPoint x: 692, startPoint y: 333, endPoint x: 902, endPoint y: 381, distance: 215.5
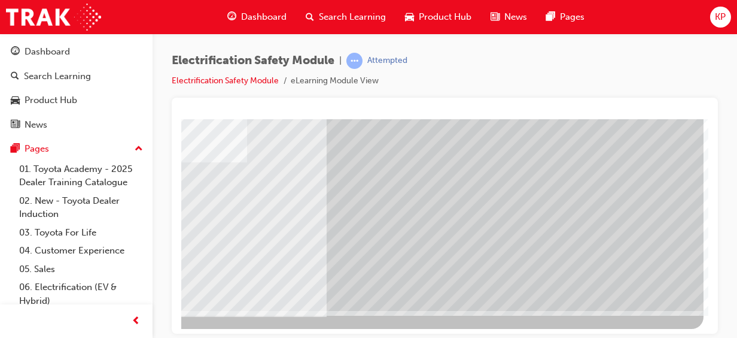
scroll to position [241, 296]
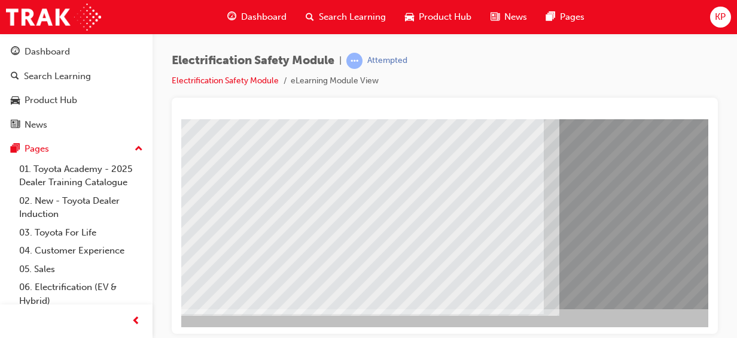
scroll to position [241, 17]
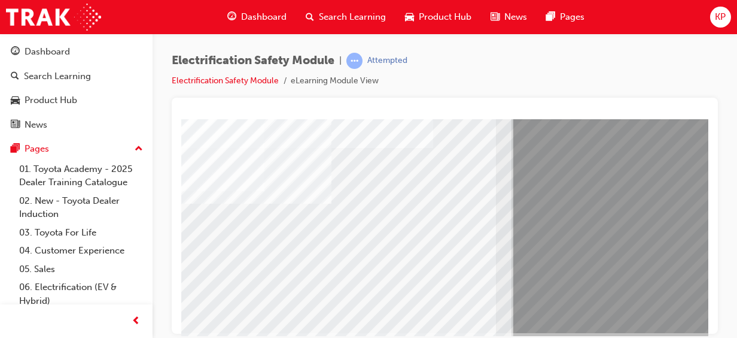
scroll to position [217, 64]
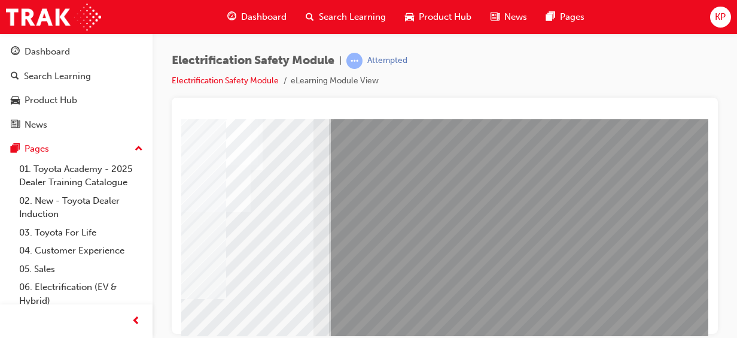
scroll to position [241, 296]
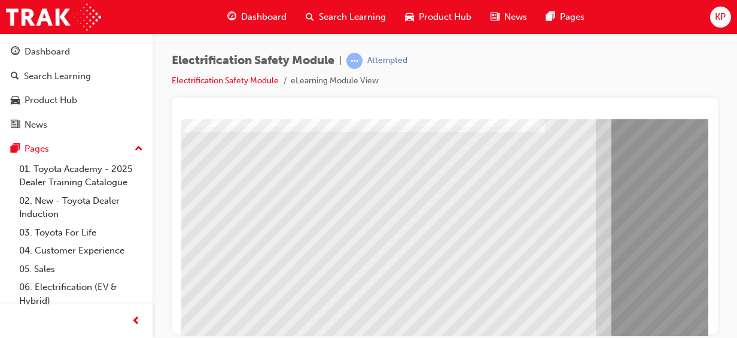
scroll to position [192, 0]
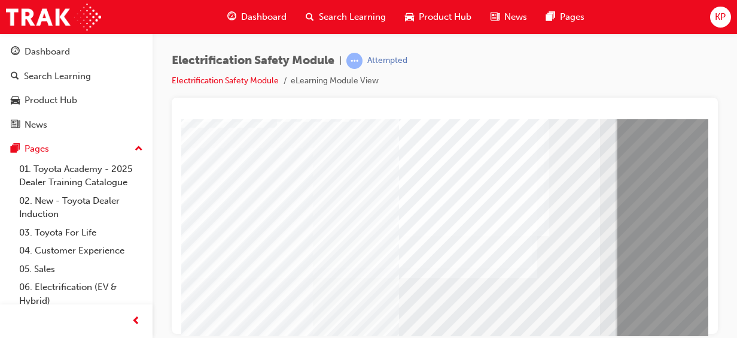
scroll to position [111, 0]
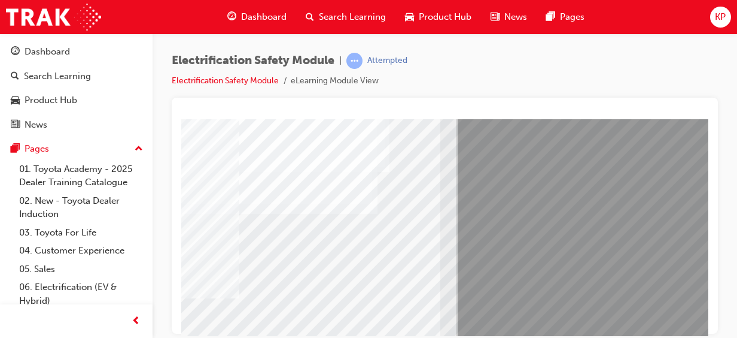
scroll to position [151, 120]
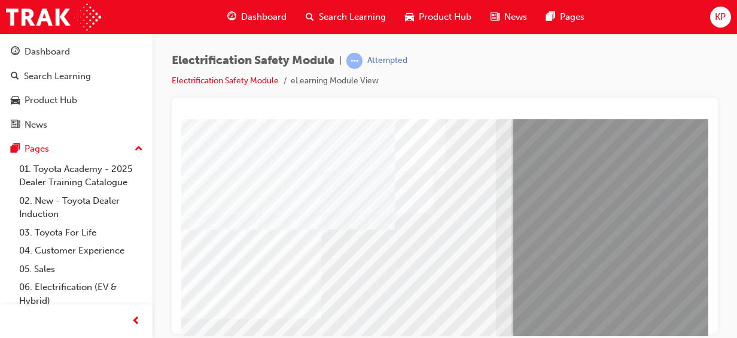
scroll to position [152, 80]
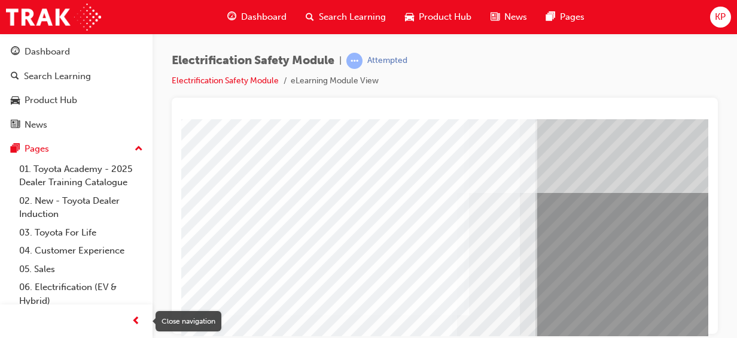
click at [188, 329] on div "Close navigation" at bounding box center [189, 321] width 66 height 20
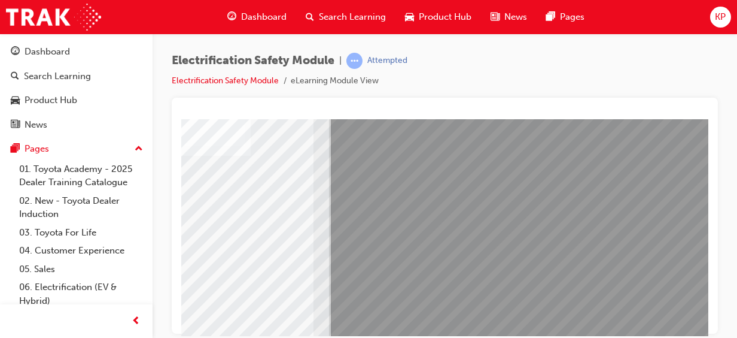
scroll to position [233, 296]
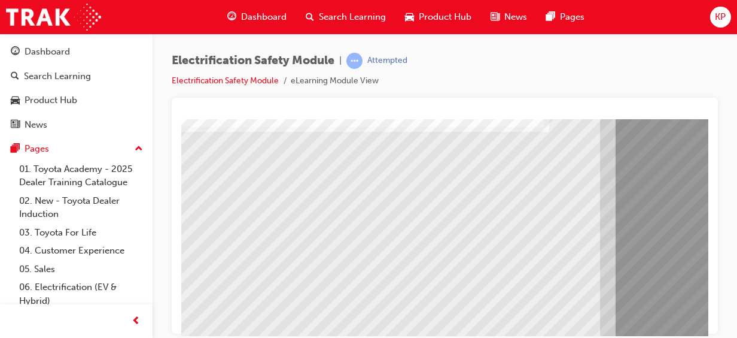
scroll to position [231, 0]
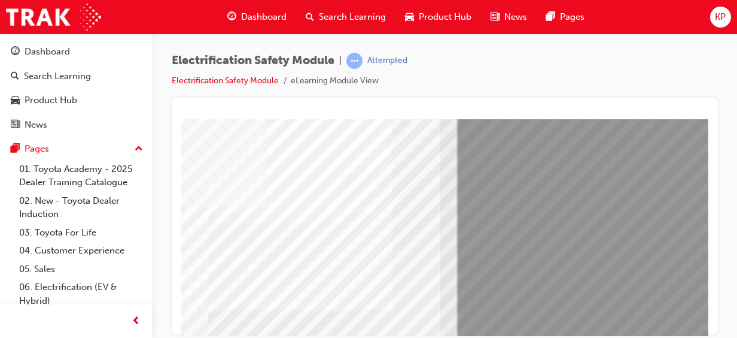
scroll to position [151, 104]
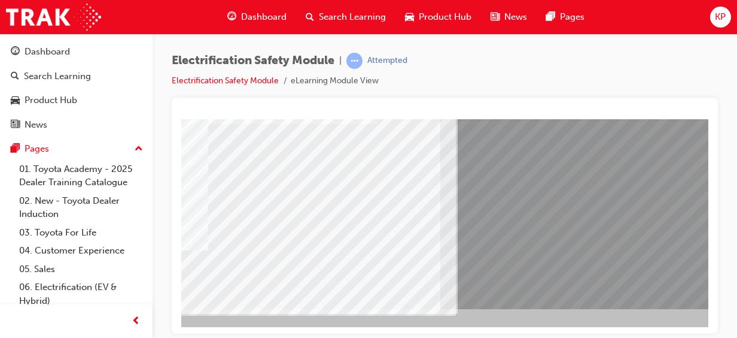
scroll to position [241, 88]
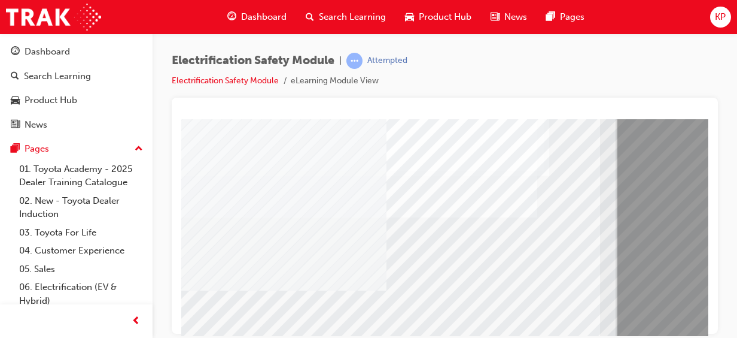
scroll to position [159, 0]
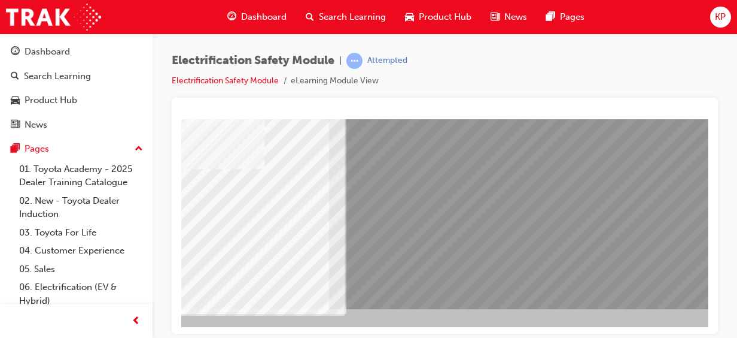
scroll to position [241, 296]
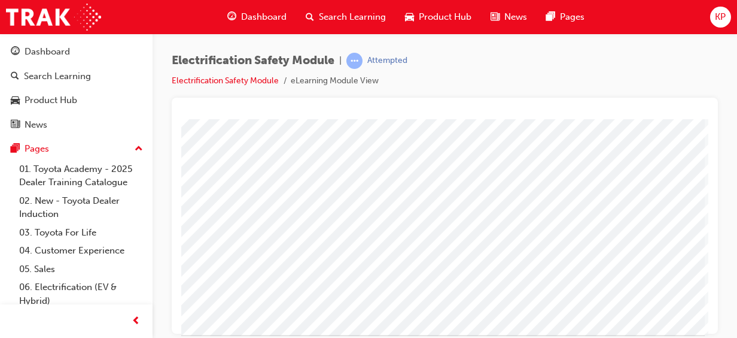
scroll to position [231, 296]
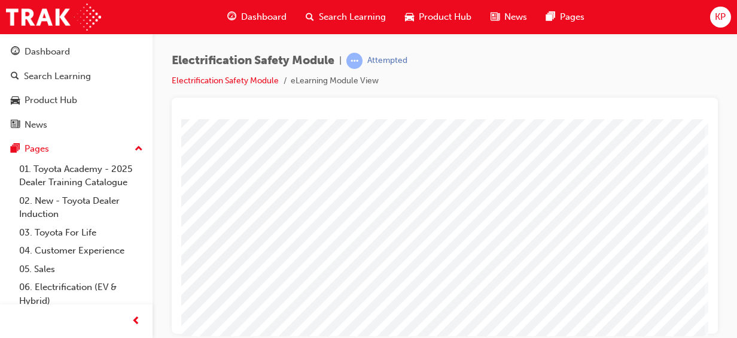
scroll to position [48, 296]
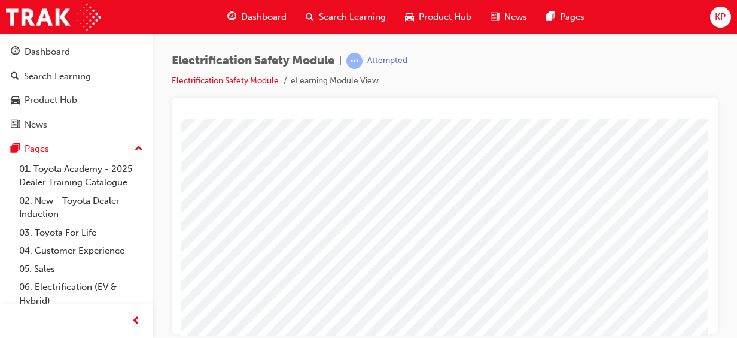
click at [187, 337] on html "Your version of Internet Explorer is outdated and not supported. Please upgrade…" at bounding box center [368, 169] width 737 height 338
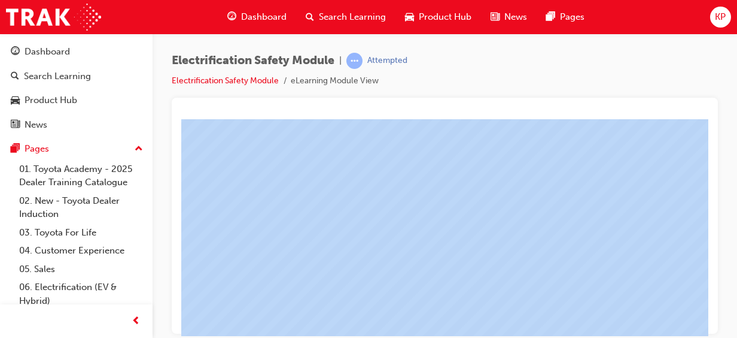
click at [187, 337] on html "Your version of Internet Explorer is outdated and not supported. Please upgrade…" at bounding box center [368, 169] width 737 height 338
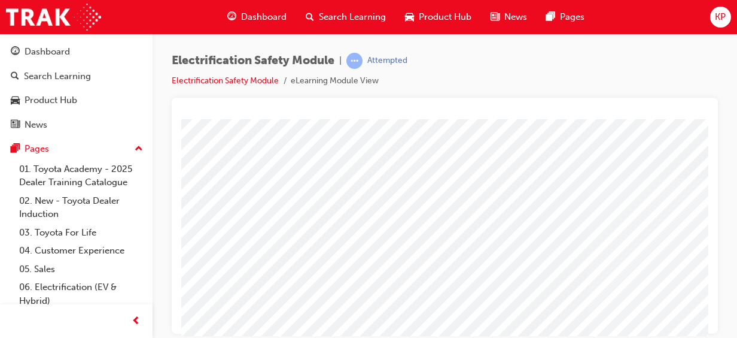
scroll to position [0, 0]
click at [703, 123] on html "multistate Loading..." at bounding box center [444, 121] width 527 height 5
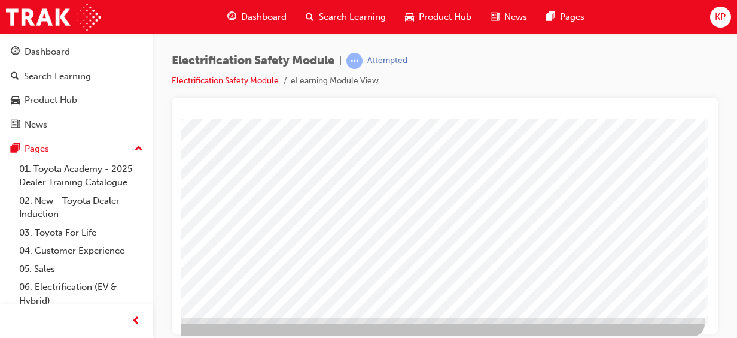
scroll to position [241, 296]
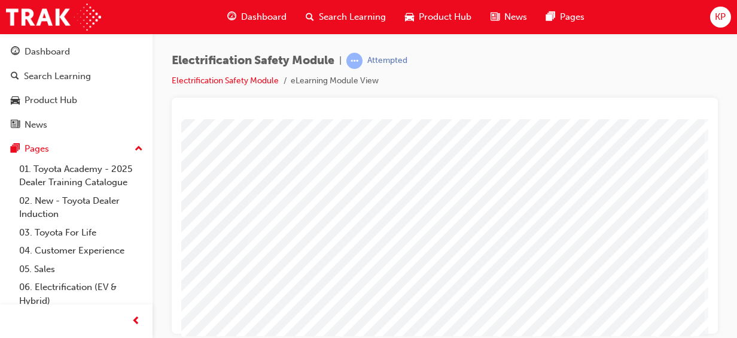
scroll to position [74, 296]
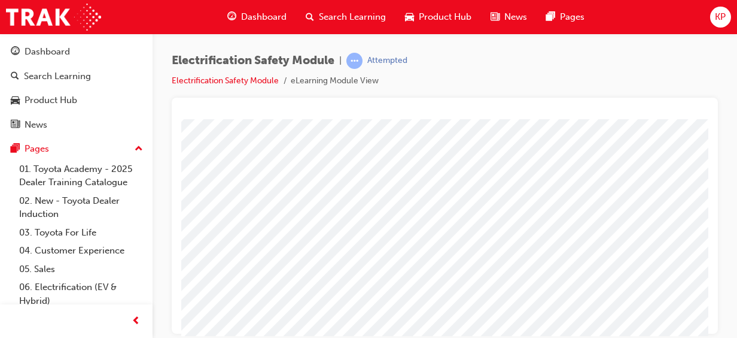
scroll to position [87, 255]
click at [685, 336] on div "Electrification Safety Module | Attempted Electrification Safety Module eLearni…" at bounding box center [368, 169] width 737 height 338
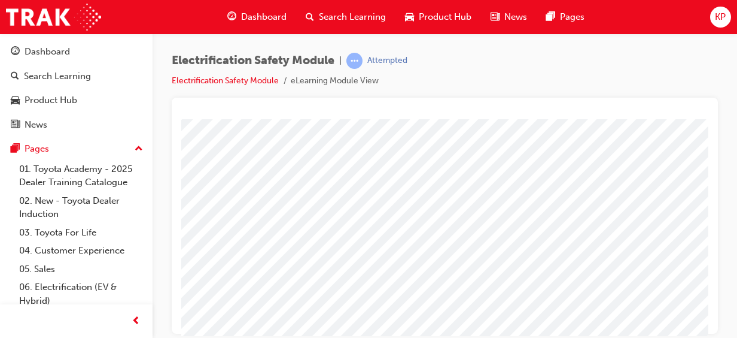
scroll to position [159, 296]
drag, startPoint x: 698, startPoint y: 318, endPoint x: 709, endPoint y: 315, distance: 11.2
click at [709, 315] on div at bounding box center [445, 216] width 546 height 236
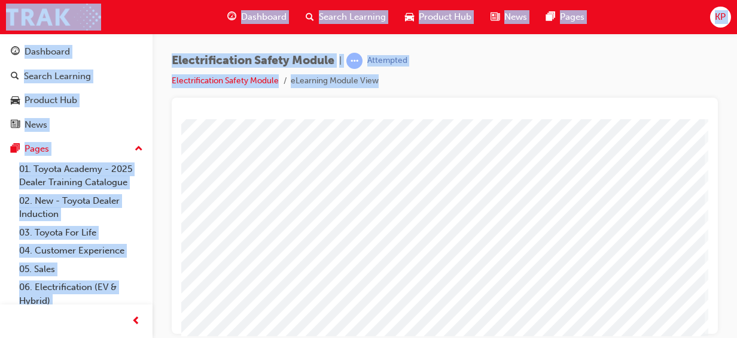
drag, startPoint x: 890, startPoint y: 434, endPoint x: 705, endPoint y: 317, distance: 219.0
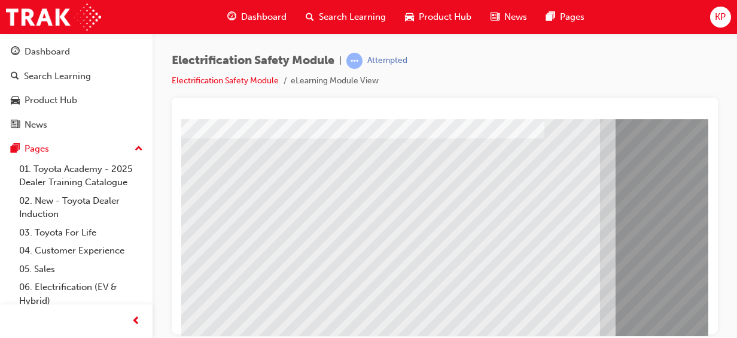
scroll to position [192, 0]
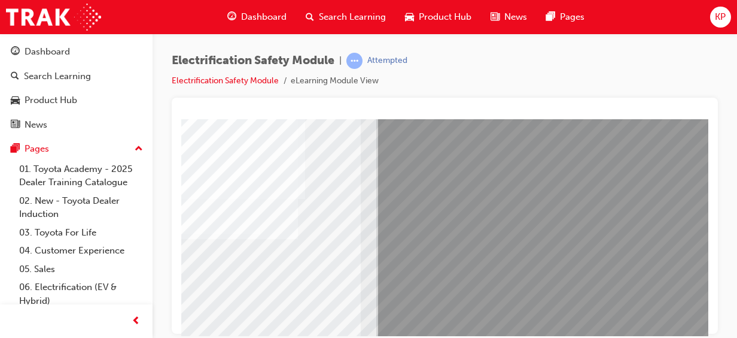
scroll to position [120, 296]
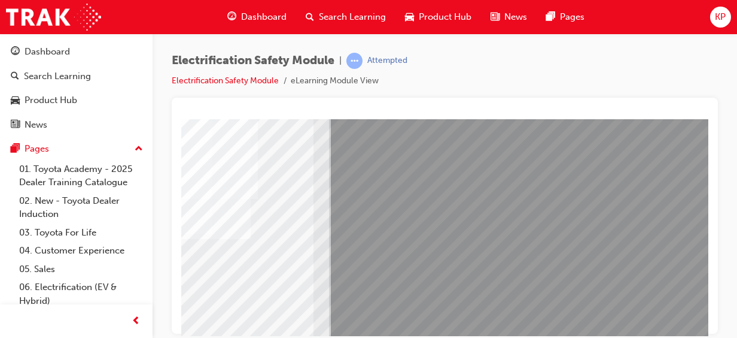
click at [704, 114] on div at bounding box center [444, 113] width 527 height 12
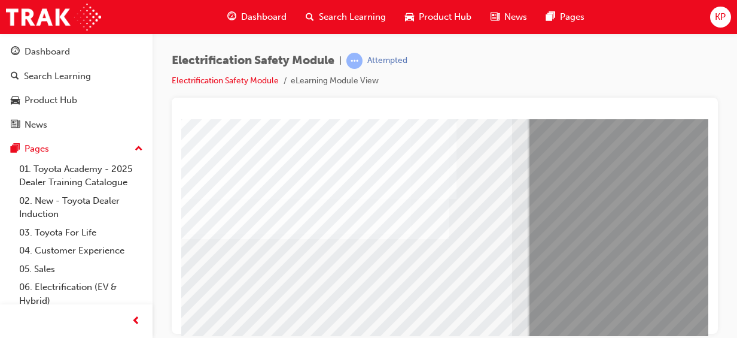
scroll to position [120, 32]
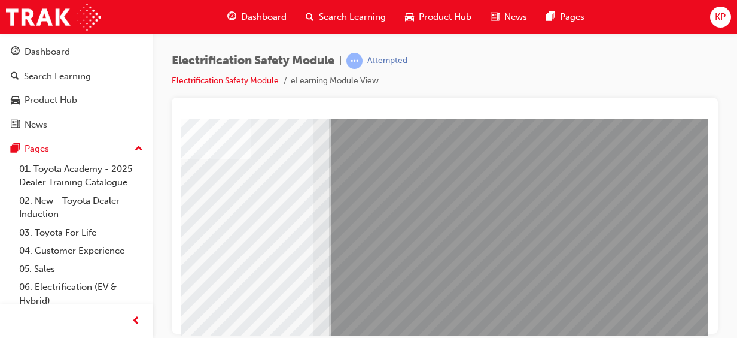
scroll to position [241, 287]
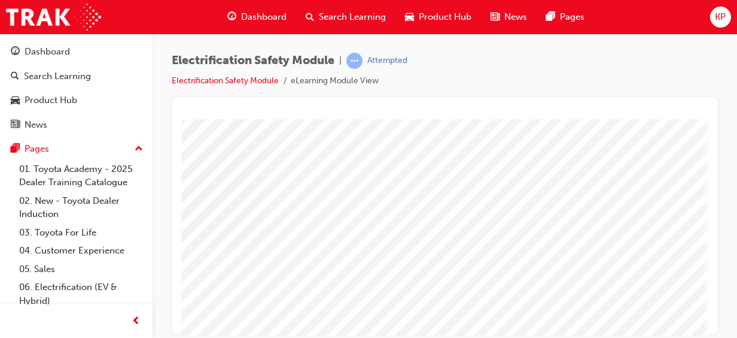
scroll to position [241, 296]
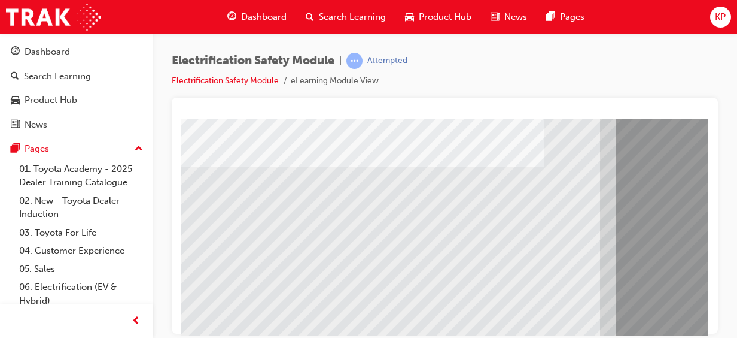
scroll to position [175, 0]
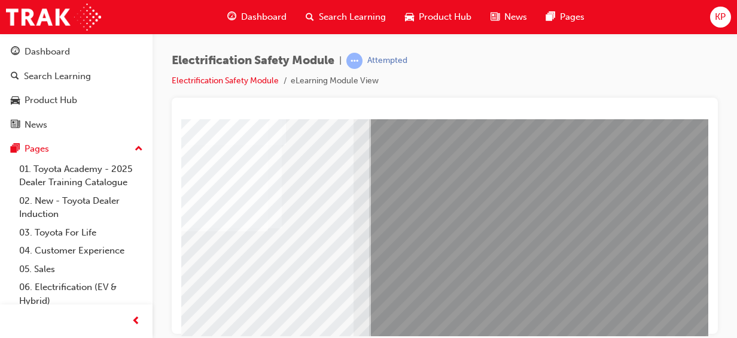
scroll to position [80, 247]
click at [710, 128] on div at bounding box center [445, 216] width 546 height 236
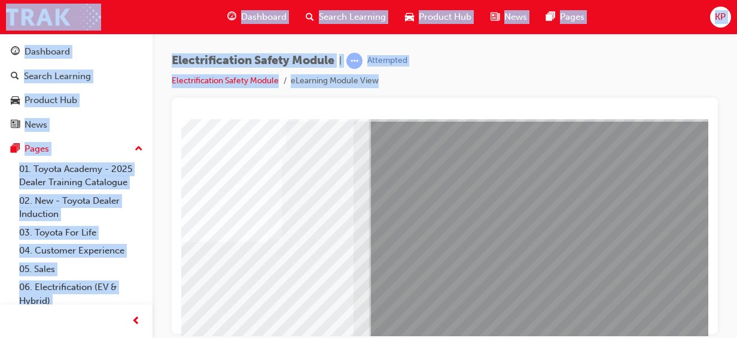
click at [710, 128] on div at bounding box center [445, 216] width 546 height 236
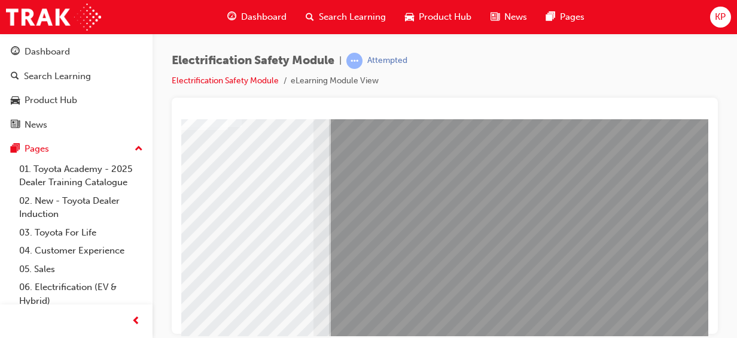
scroll to position [241, 296]
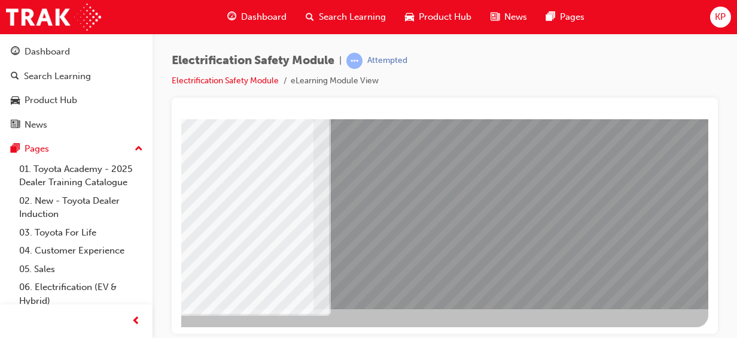
drag, startPoint x: 706, startPoint y: 313, endPoint x: 891, endPoint y: 246, distance: 197.3
click at [710, 127] on div at bounding box center [445, 216] width 546 height 236
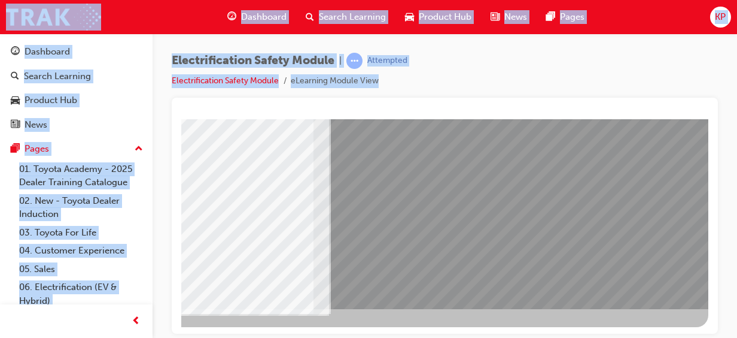
click at [710, 127] on div at bounding box center [445, 216] width 546 height 236
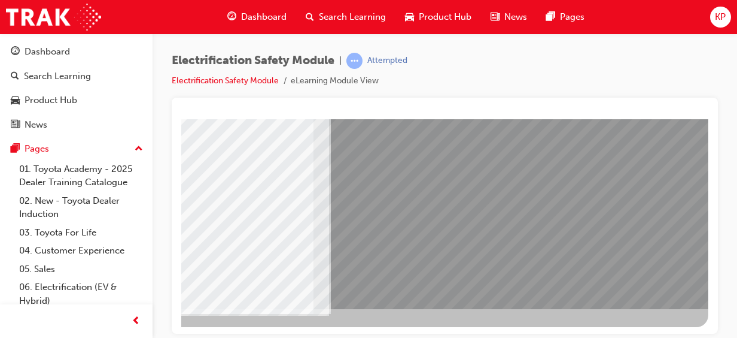
drag, startPoint x: 891, startPoint y: 246, endPoint x: 648, endPoint y: 167, distance: 256.1
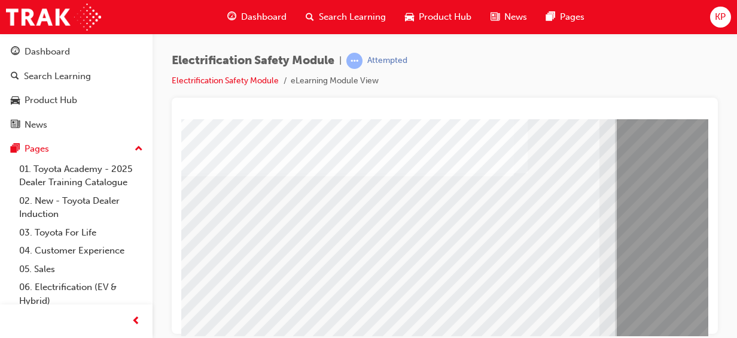
scroll to position [145, 0]
click at [709, 129] on div at bounding box center [445, 216] width 546 height 236
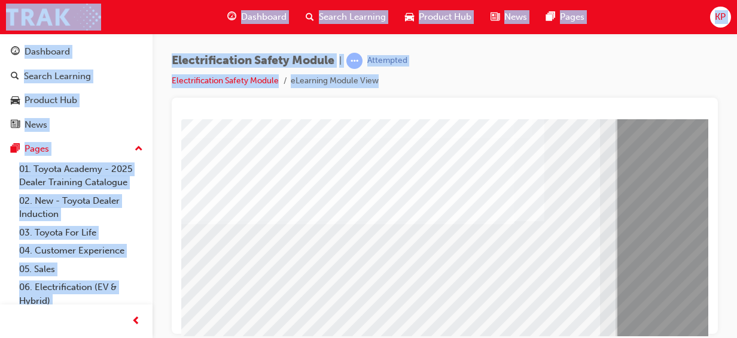
click at [709, 129] on div at bounding box center [445, 216] width 546 height 236
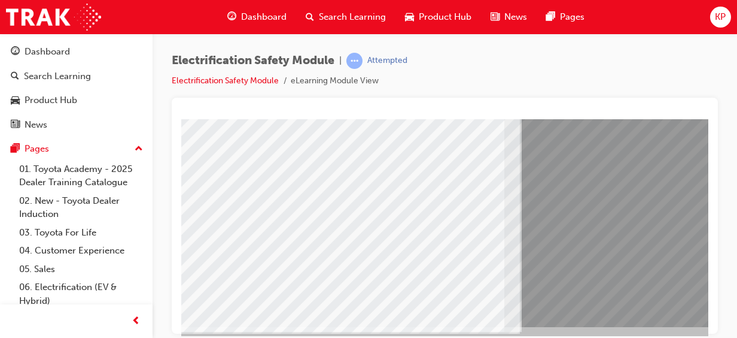
scroll to position [241, 96]
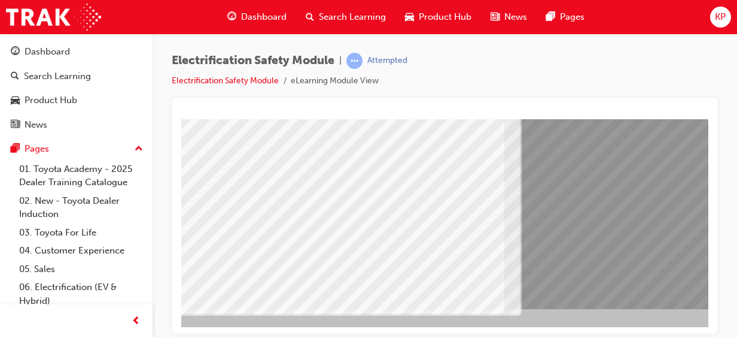
click at [193, 325] on div at bounding box center [493, 101] width 814 height 449
drag, startPoint x: 193, startPoint y: 325, endPoint x: 186, endPoint y: 330, distance: 8.6
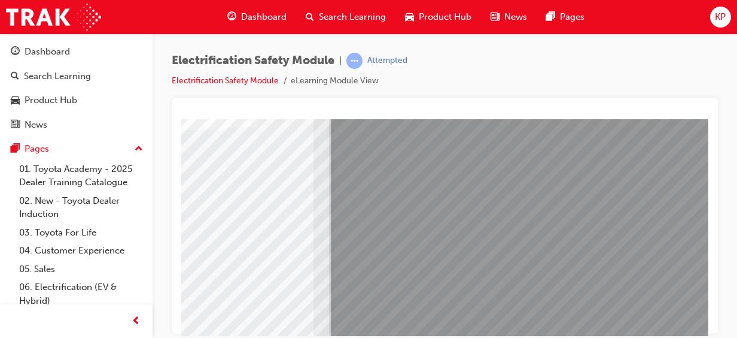
scroll to position [241, 296]
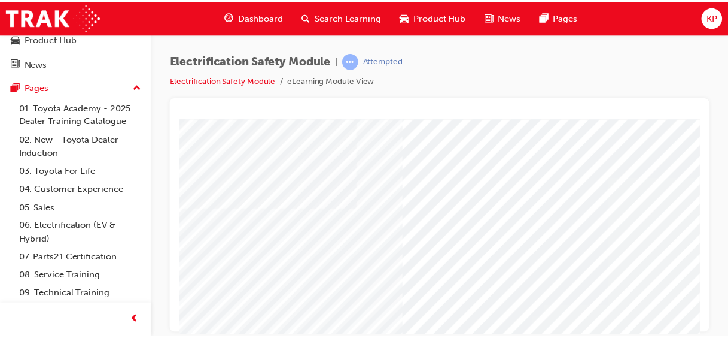
scroll to position [66, 0]
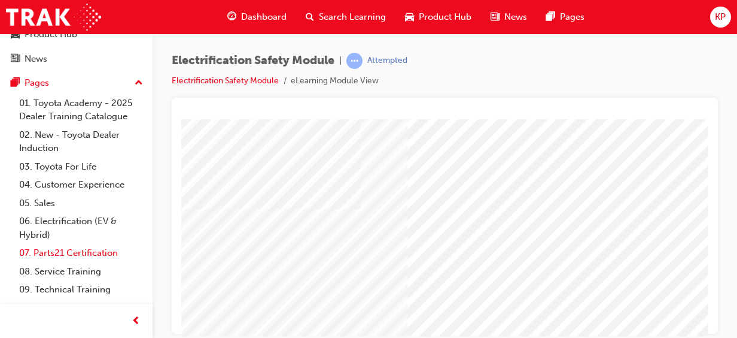
click at [76, 255] on link "07. Parts21 Certification" at bounding box center [80, 253] width 133 height 19
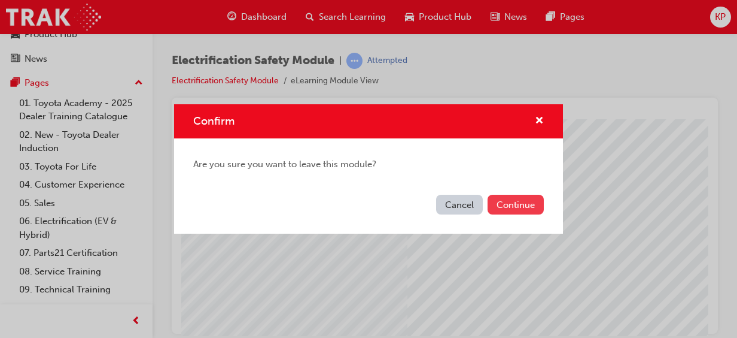
click at [516, 212] on button "Continue" at bounding box center [516, 205] width 56 height 20
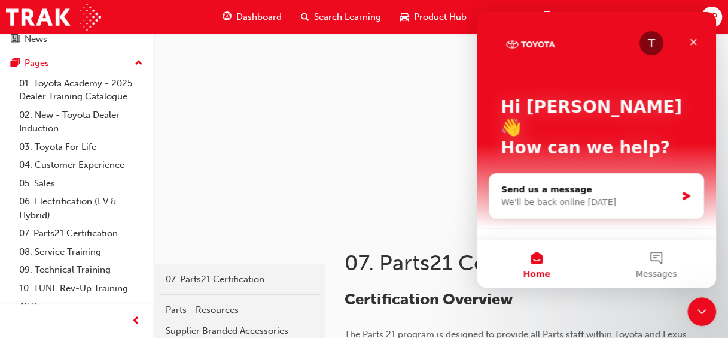
scroll to position [97, 0]
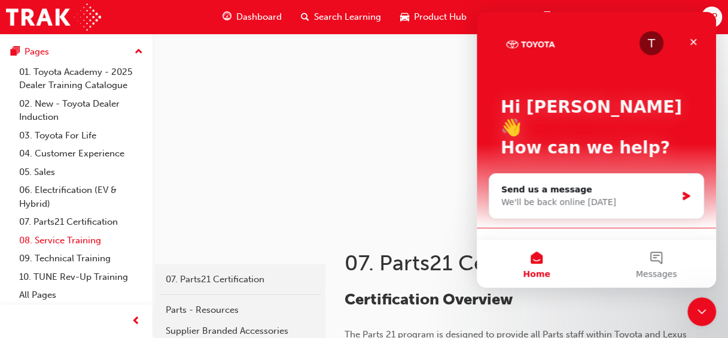
click at [48, 238] on link "08. Service Training" at bounding box center [80, 240] width 133 height 19
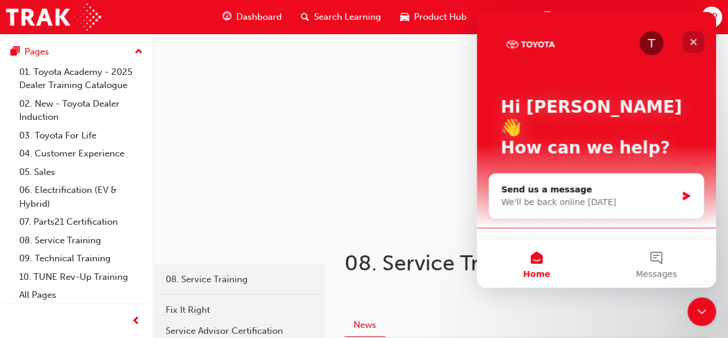
click at [702, 50] on div "Close" at bounding box center [694, 42] width 22 height 22
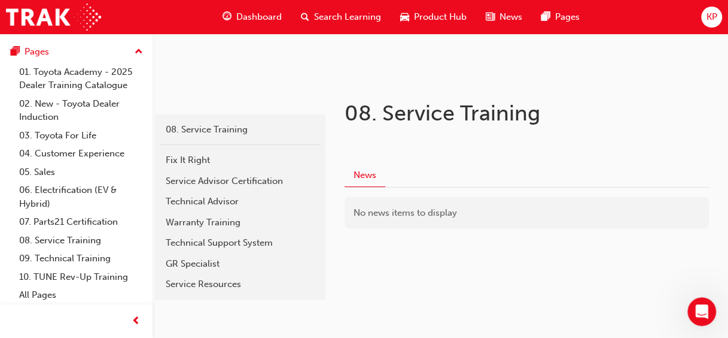
scroll to position [152, 0]
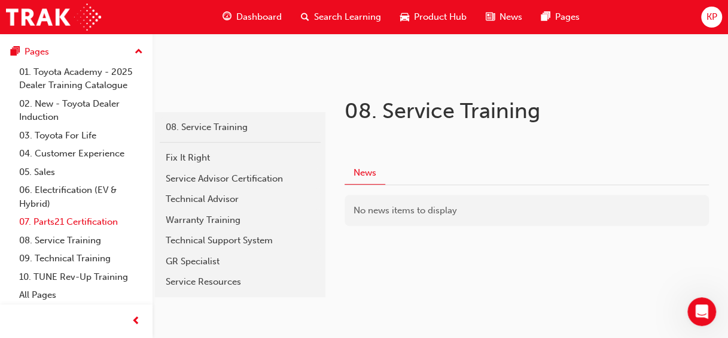
click at [87, 221] on link "07. Parts21 Certification" at bounding box center [80, 221] width 133 height 19
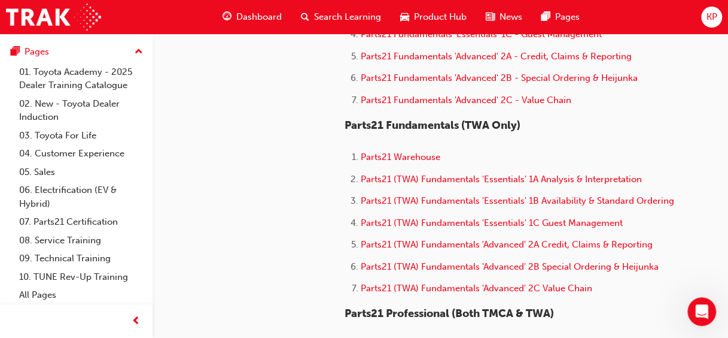
scroll to position [462, 0]
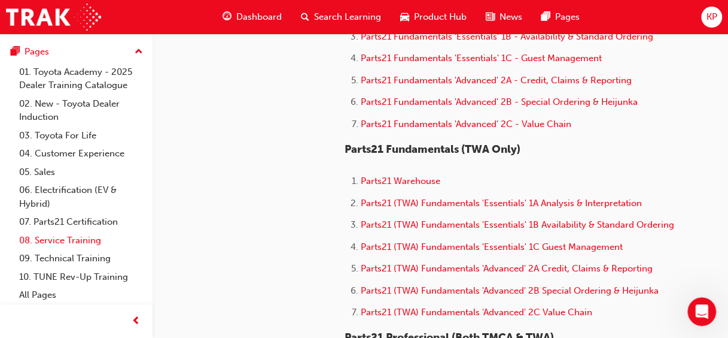
click at [67, 244] on link "08. Service Training" at bounding box center [80, 240] width 133 height 19
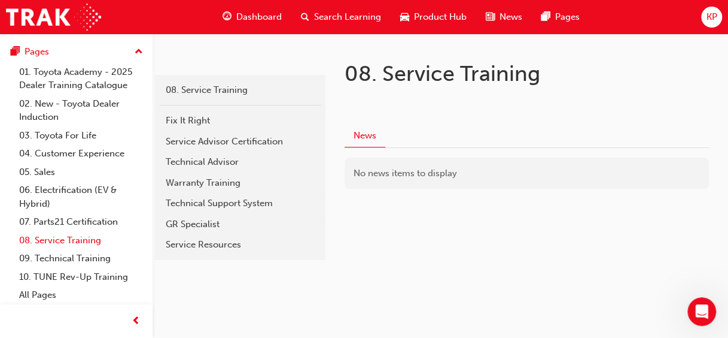
scroll to position [189, 0]
click at [80, 257] on link "09. Technical Training" at bounding box center [80, 258] width 133 height 19
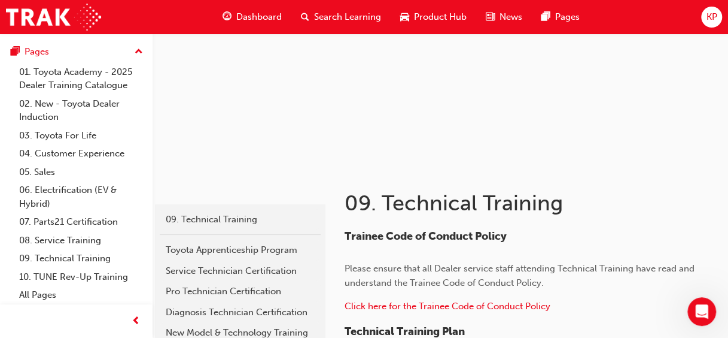
scroll to position [72, 0]
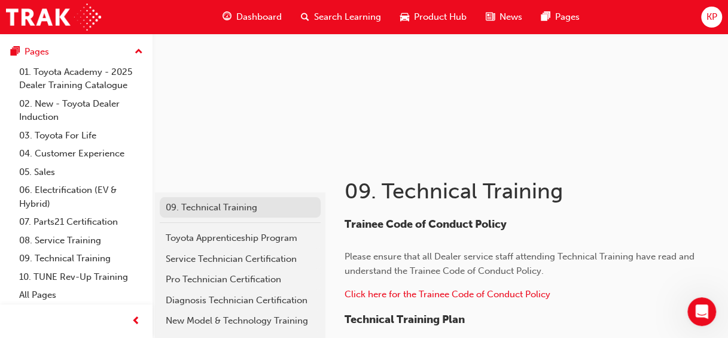
click at [253, 212] on div "09. Technical Training" at bounding box center [240, 208] width 149 height 14
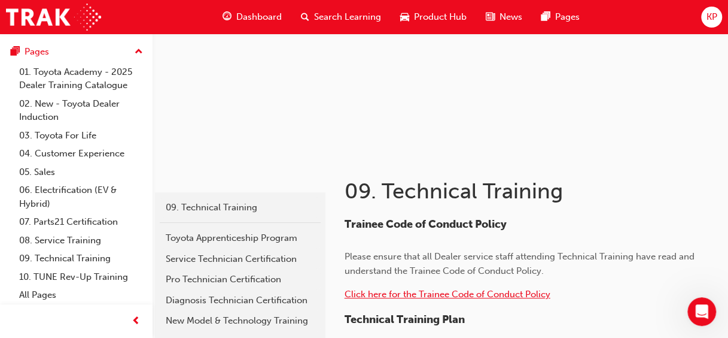
click at [514, 293] on span "Click here for the Trainee Code of Conduct Policy" at bounding box center [448, 294] width 206 height 11
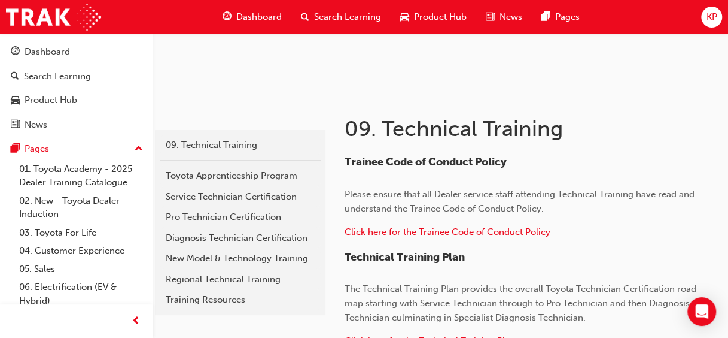
scroll to position [151, 0]
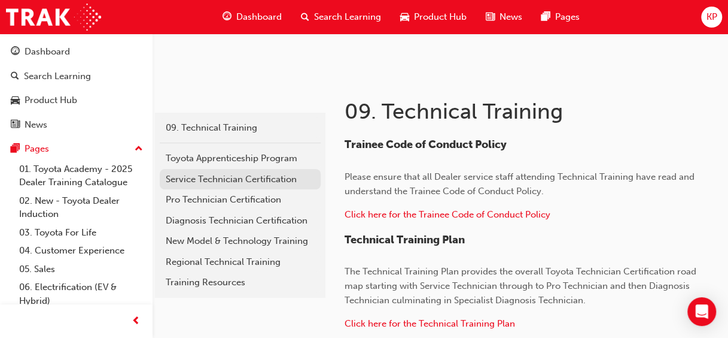
click at [262, 183] on div "Service Technician Certification" at bounding box center [240, 179] width 149 height 14
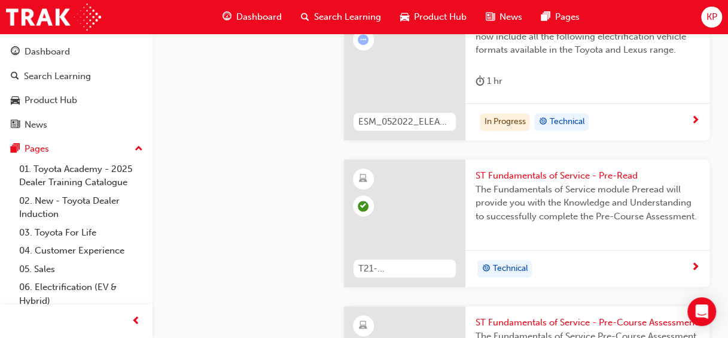
scroll to position [503, 0]
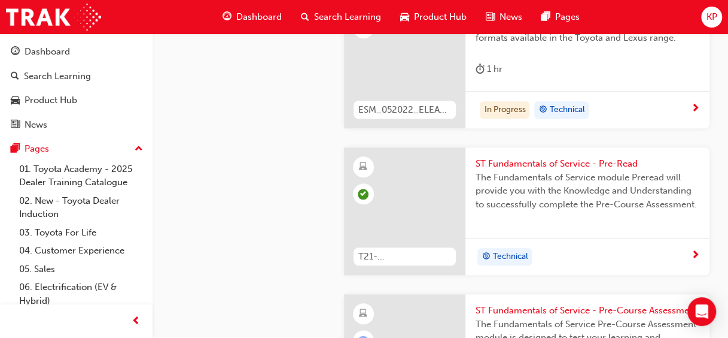
click at [439, 218] on div at bounding box center [405, 210] width 122 height 127
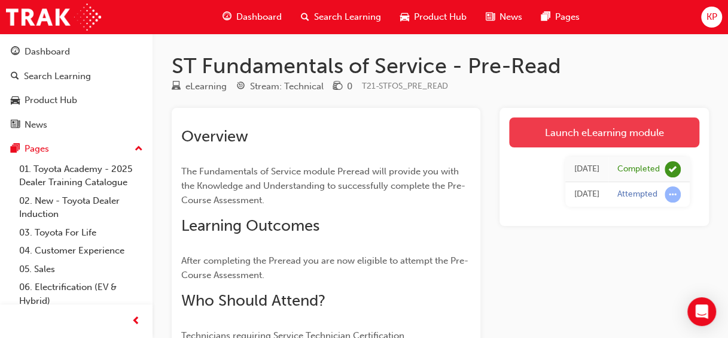
click at [606, 130] on link "Launch eLearning module" at bounding box center [604, 132] width 190 height 30
click at [632, 133] on link "Launch eLearning module" at bounding box center [604, 132] width 190 height 30
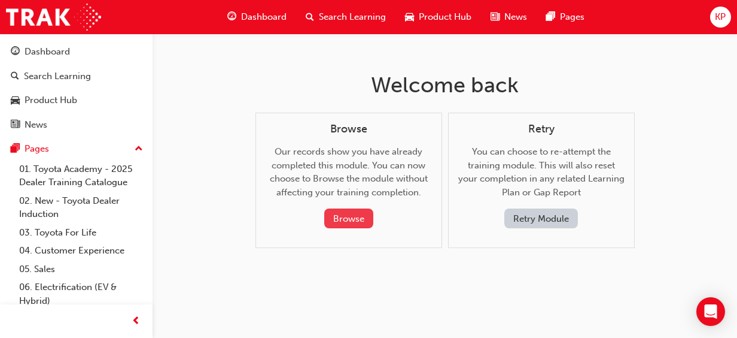
click at [359, 217] on button "Browse" at bounding box center [348, 218] width 49 height 20
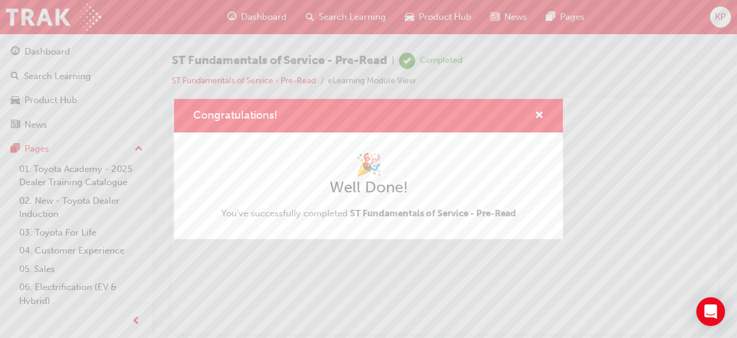
click at [359, 217] on span "ST Fundamentals of Service - Pre-Read" at bounding box center [433, 213] width 166 height 11
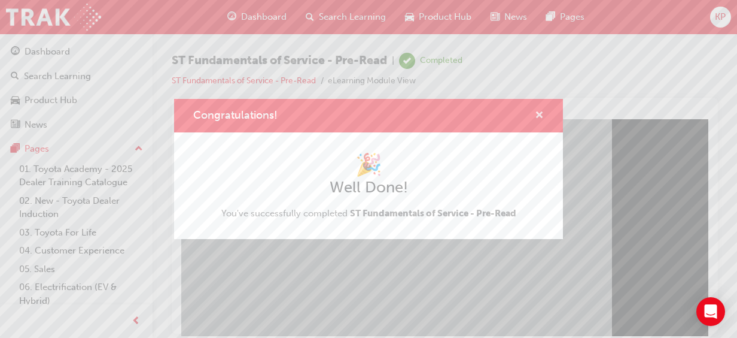
click at [543, 115] on span "cross-icon" at bounding box center [539, 116] width 9 height 11
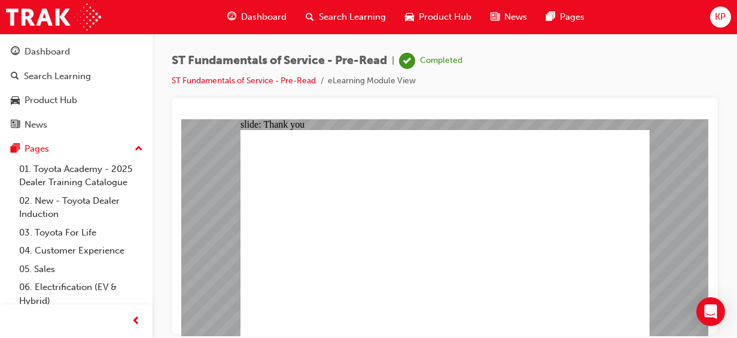
click at [727, 178] on div "ST Fundamentals of Service - Pre-Read | Completed ST Fundamentals of Service - …" at bounding box center [445, 171] width 585 height 274
click at [430, 66] on div "Completed" at bounding box center [441, 60] width 42 height 11
click at [265, 81] on link "ST Fundamentals of Service - Pre-Read" at bounding box center [244, 80] width 144 height 10
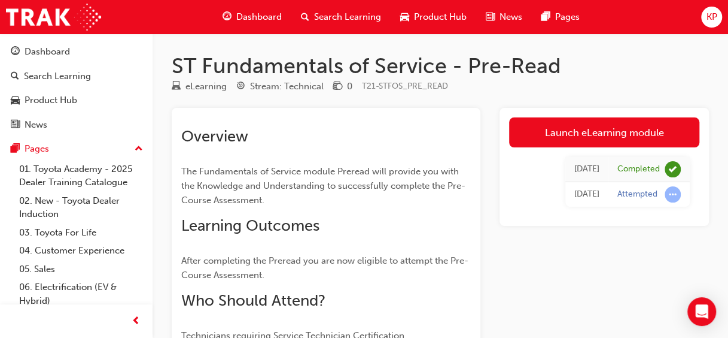
click at [256, 13] on span "Dashboard" at bounding box center [258, 17] width 45 height 14
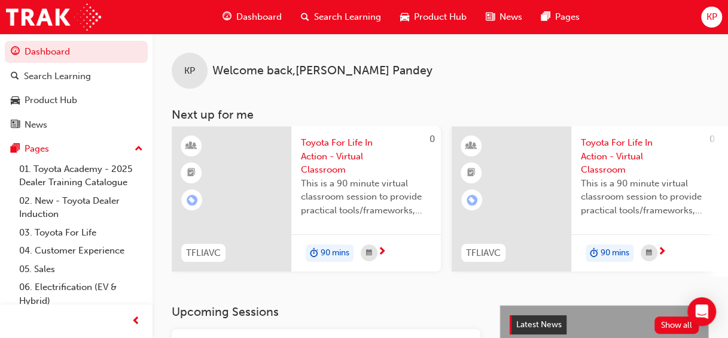
click at [153, 302] on div "KP Welcome back , [PERSON_NAME] Next up for me 0 TFLIAVC Toyota For Life In Act…" at bounding box center [441, 169] width 576 height 271
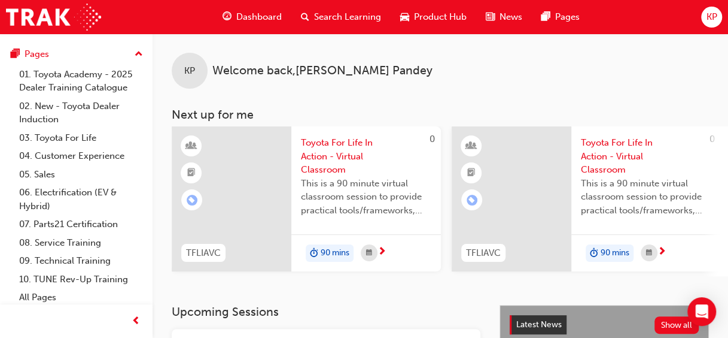
scroll to position [97, 0]
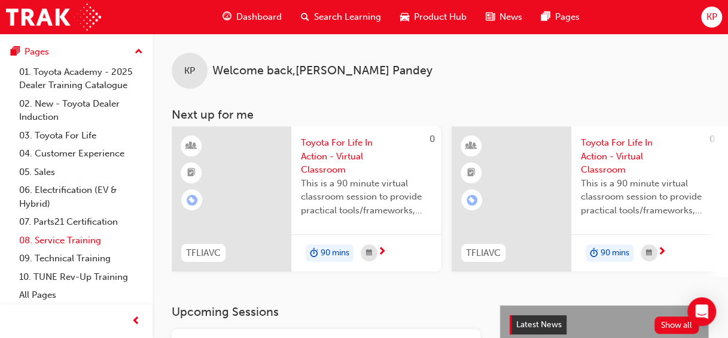
click at [73, 238] on link "08. Service Training" at bounding box center [80, 240] width 133 height 19
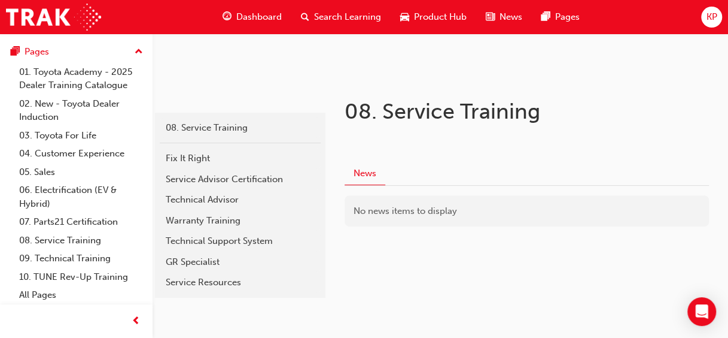
scroll to position [189, 0]
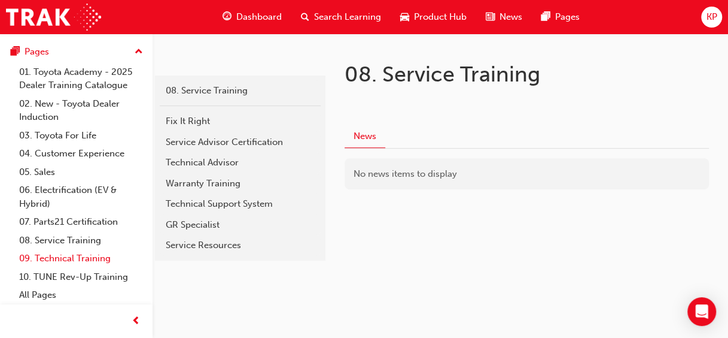
click at [89, 255] on link "09. Technical Training" at bounding box center [80, 258] width 133 height 19
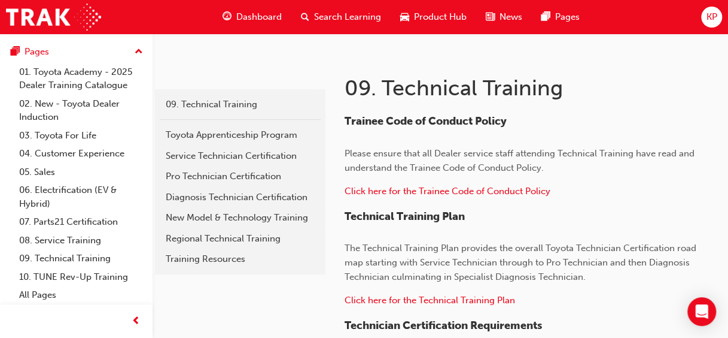
scroll to position [175, 0]
click at [278, 156] on div "Service Technician Certification" at bounding box center [240, 155] width 149 height 14
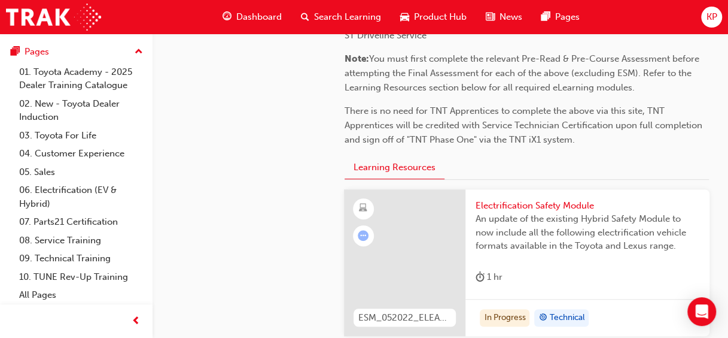
scroll to position [319, 0]
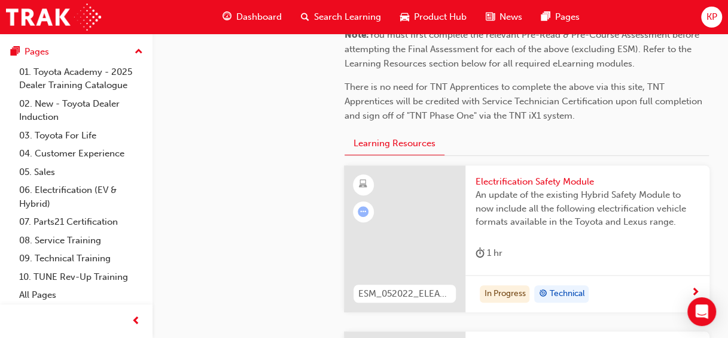
click at [408, 207] on div at bounding box center [405, 238] width 122 height 147
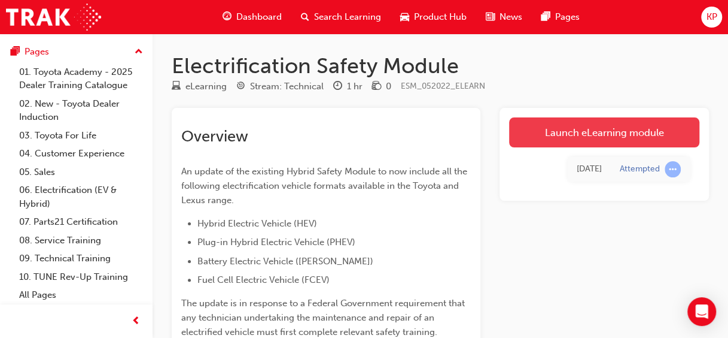
click at [636, 133] on link "Launch eLearning module" at bounding box center [604, 132] width 190 height 30
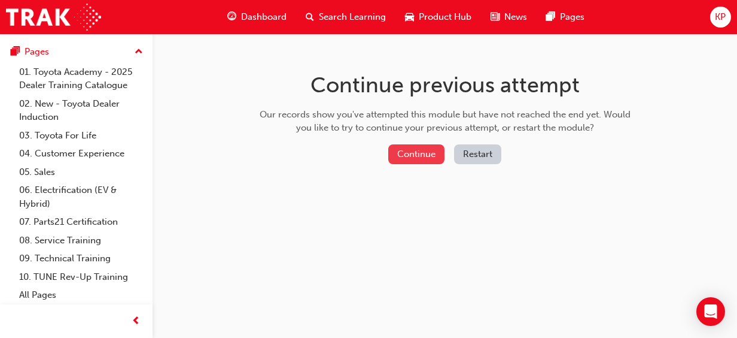
click at [420, 154] on button "Continue" at bounding box center [416, 154] width 56 height 20
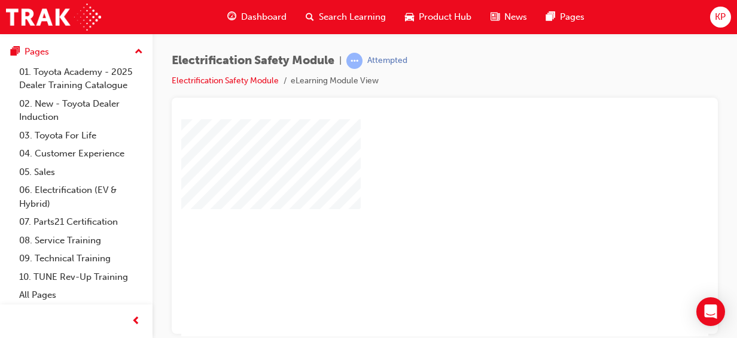
click at [420, 154] on div at bounding box center [588, 334] width 814 height 431
click at [291, 192] on div "play" at bounding box center [291, 192] width 0 height 0
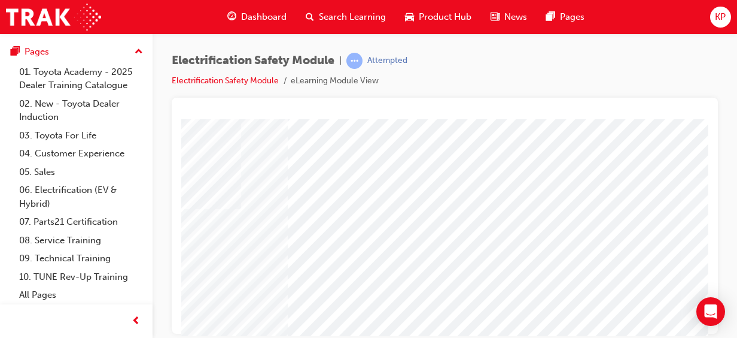
scroll to position [0, 0]
click at [707, 305] on icon "Open Intercom Messenger" at bounding box center [711, 311] width 14 height 16
click at [711, 124] on div at bounding box center [445, 216] width 546 height 236
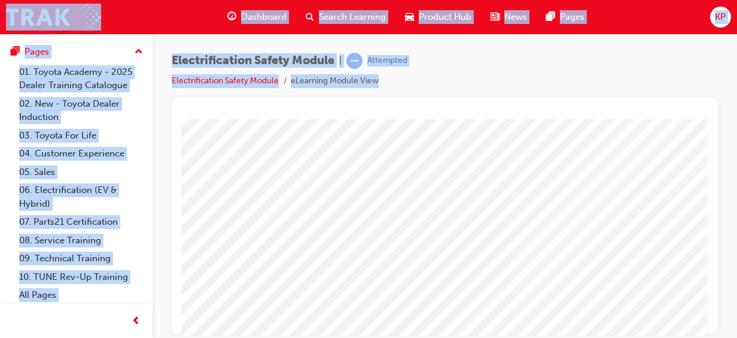
drag, startPoint x: 892, startPoint y: 243, endPoint x: 649, endPoint y: 143, distance: 262.8
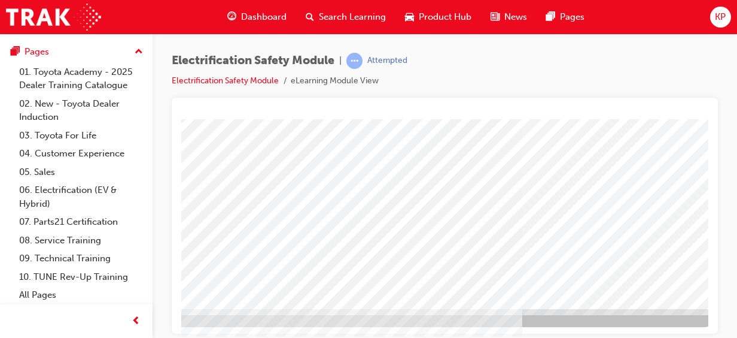
scroll to position [241, 296]
drag, startPoint x: 694, startPoint y: 329, endPoint x: 891, endPoint y: 320, distance: 197.7
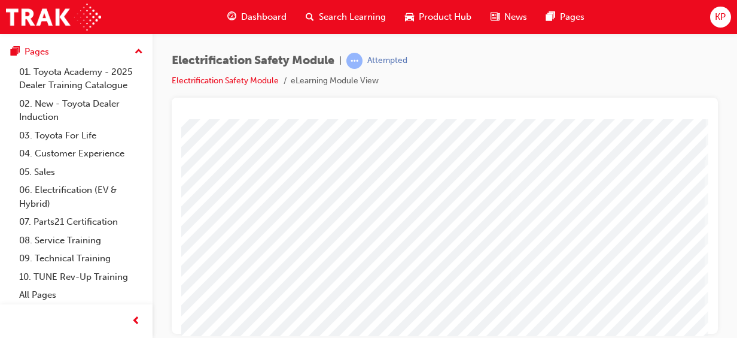
scroll to position [0, 296]
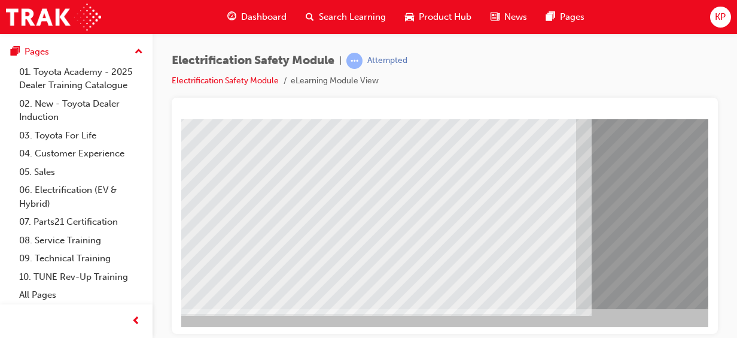
scroll to position [241, 0]
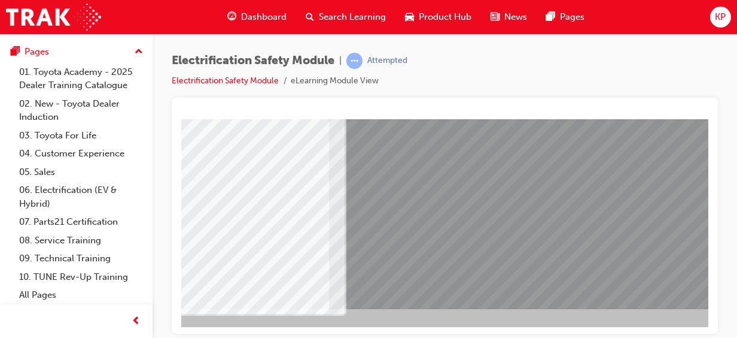
scroll to position [241, 296]
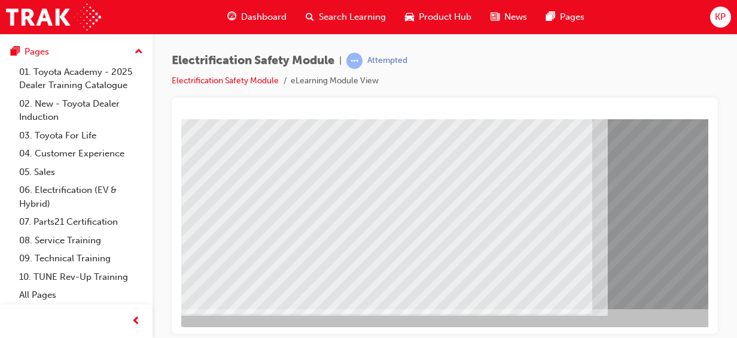
scroll to position [241, 0]
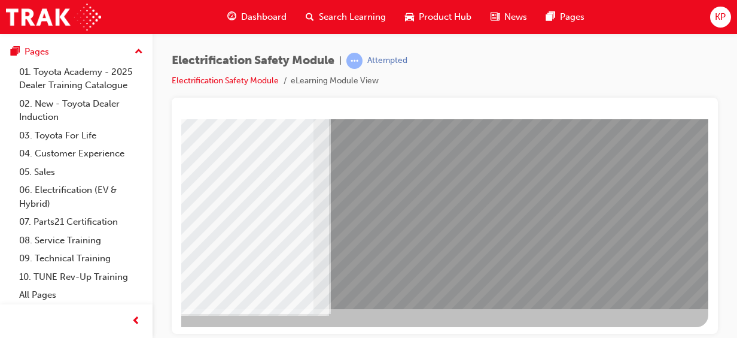
scroll to position [241, 296]
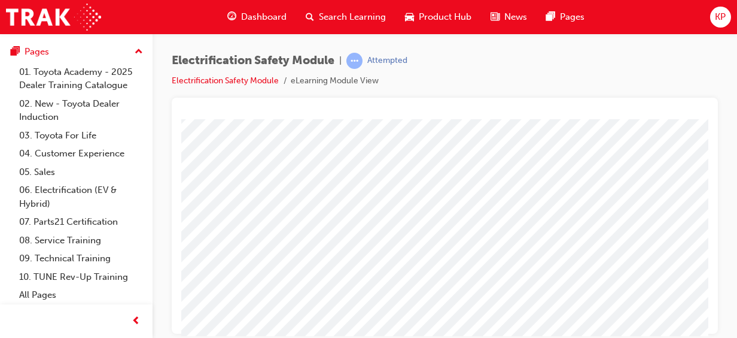
scroll to position [0, 0]
drag, startPoint x: 189, startPoint y: 325, endPoint x: 662, endPoint y: 357, distance: 474.6
click at [662, 123] on html "Loading..." at bounding box center [444, 121] width 527 height 5
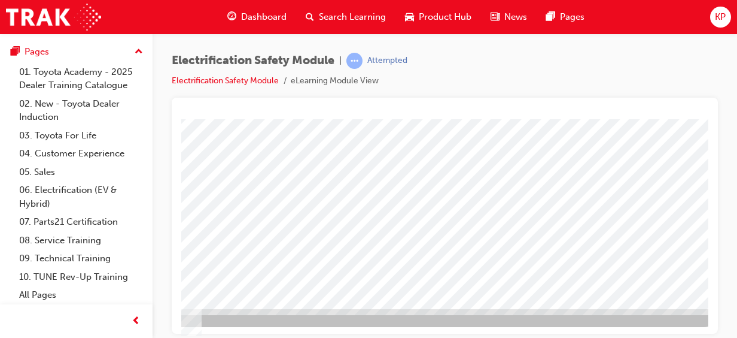
scroll to position [241, 296]
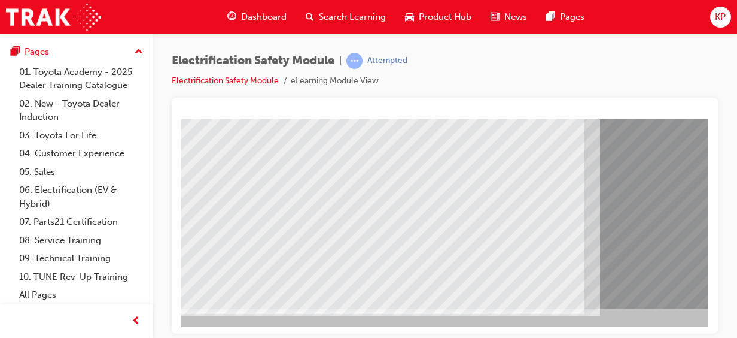
scroll to position [241, 0]
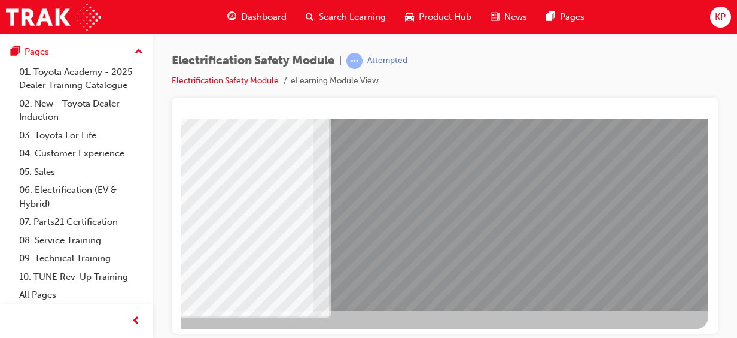
scroll to position [241, 296]
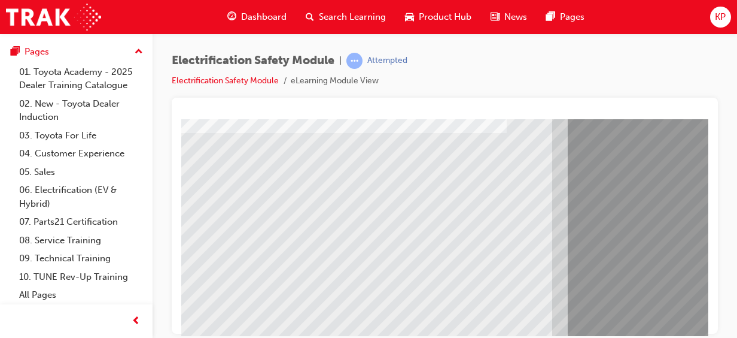
scroll to position [241, 48]
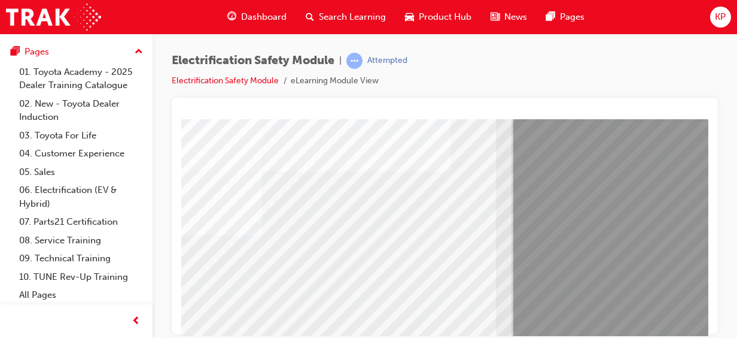
scroll to position [153, 64]
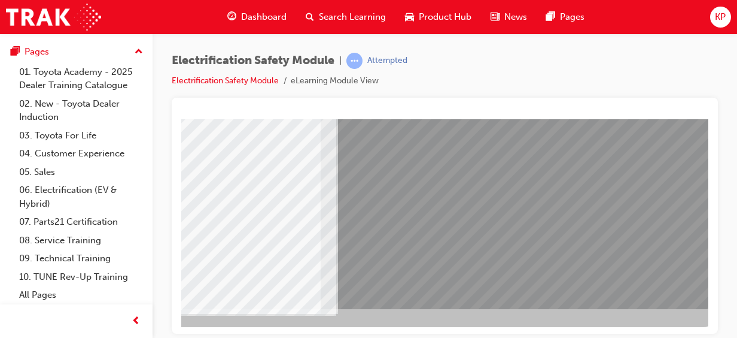
scroll to position [241, 296]
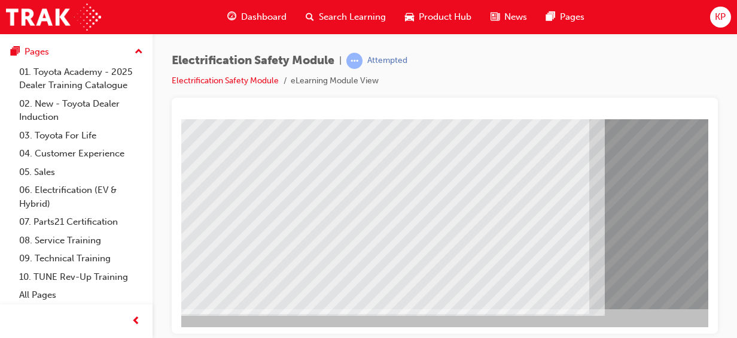
scroll to position [241, 8]
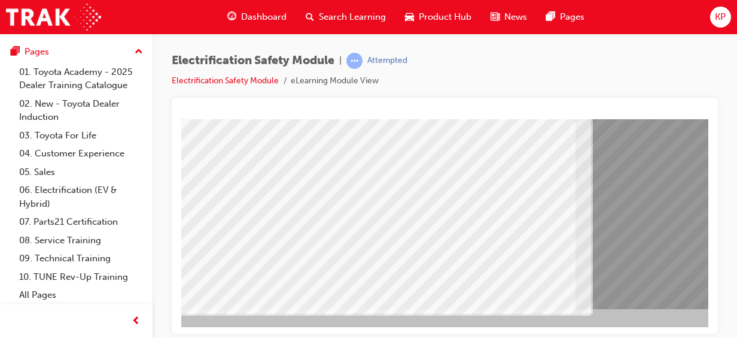
scroll to position [241, 1]
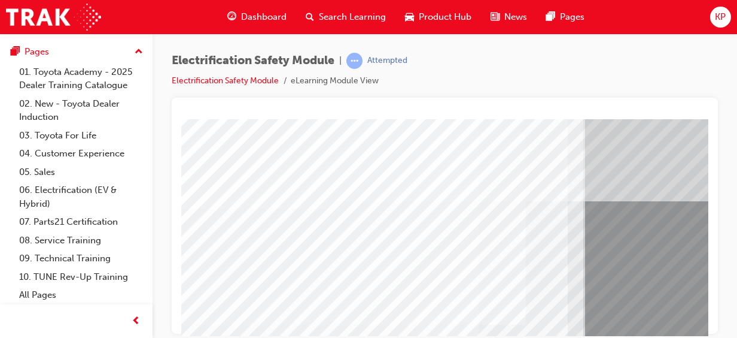
scroll to position [0, 0]
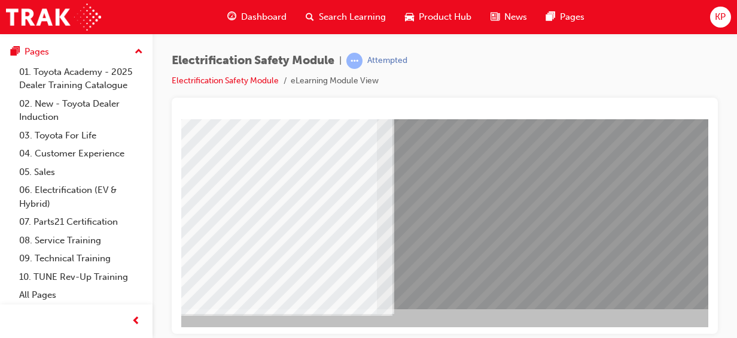
scroll to position [241, 296]
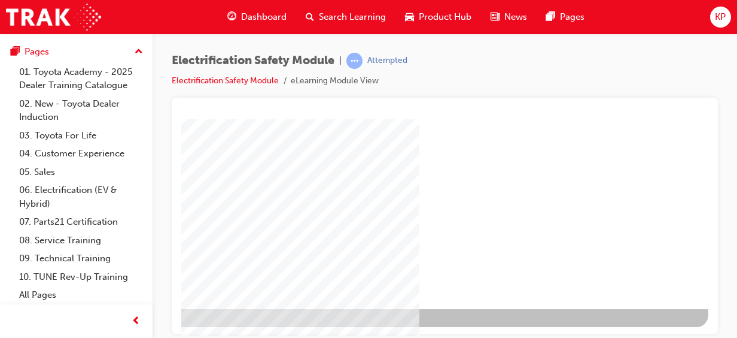
scroll to position [0, 0]
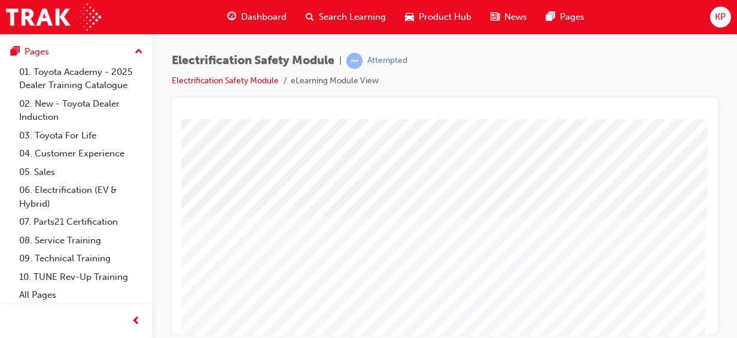
click at [710, 316] on div at bounding box center [445, 216] width 546 height 236
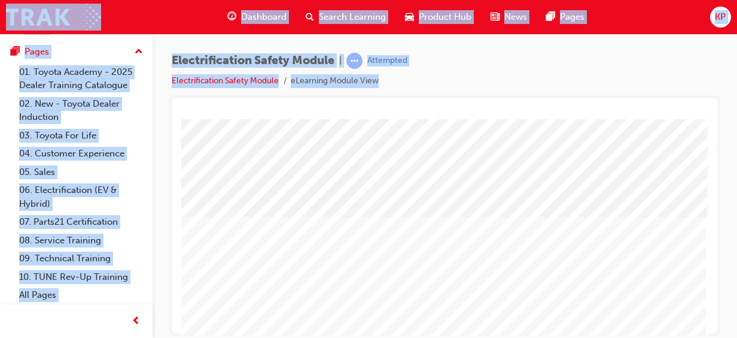
click at [710, 316] on div at bounding box center [445, 216] width 546 height 236
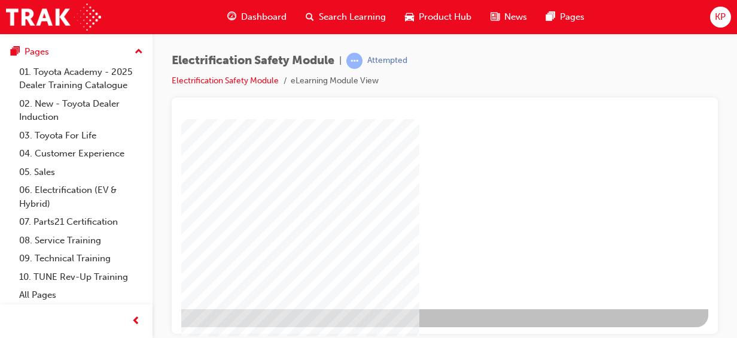
scroll to position [241, 296]
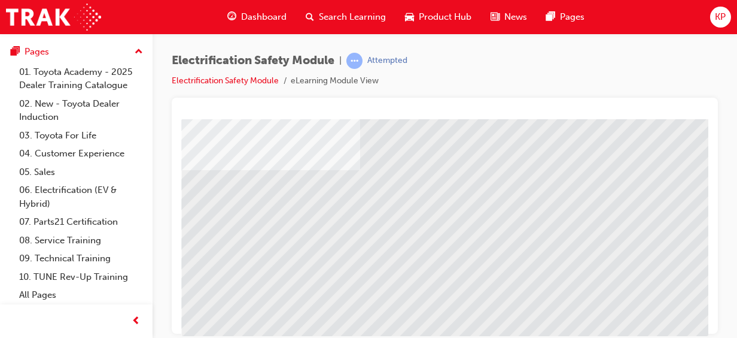
scroll to position [175, 296]
drag, startPoint x: 193, startPoint y: 323, endPoint x: 186, endPoint y: 331, distance: 10.6
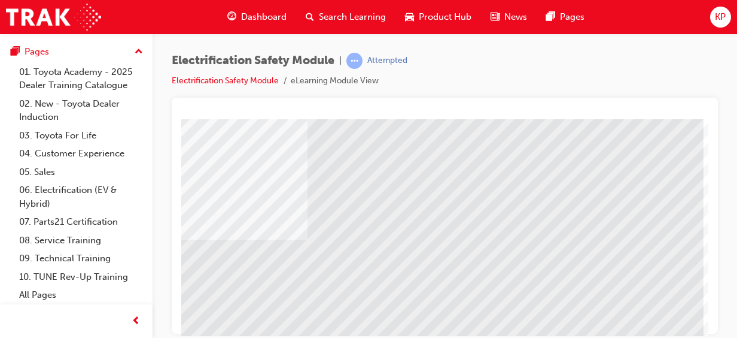
scroll to position [74, 296]
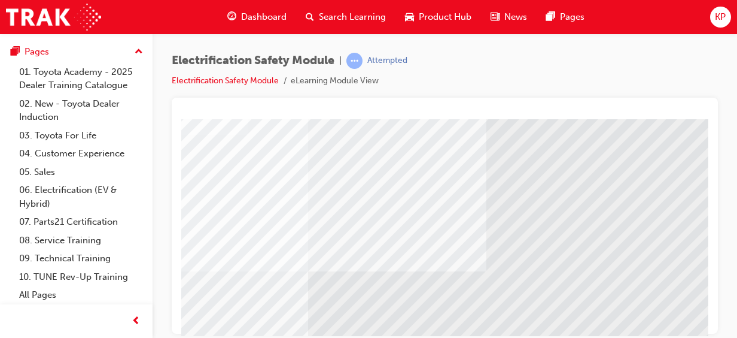
scroll to position [74, 96]
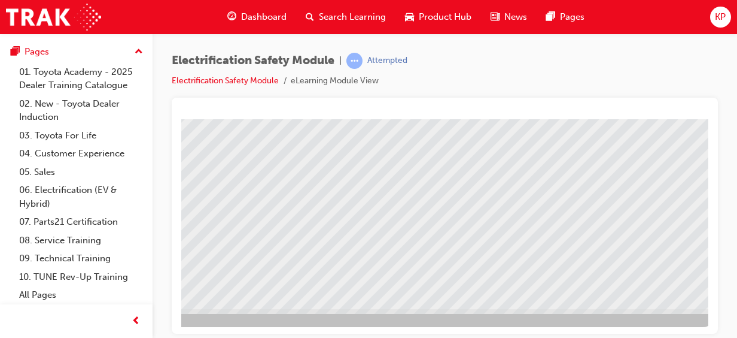
scroll to position [241, 296]
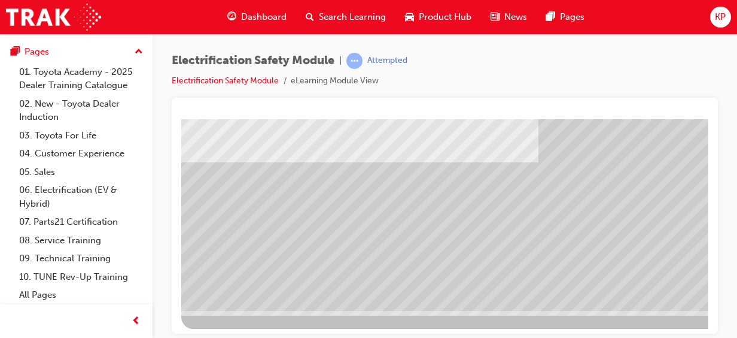
scroll to position [241, 0]
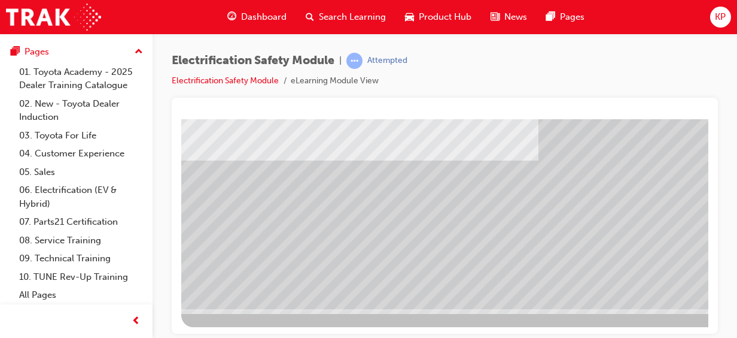
click at [696, 321] on div at bounding box center [588, 101] width 814 height 449
drag, startPoint x: 696, startPoint y: 321, endPoint x: 687, endPoint y: 330, distance: 12.3
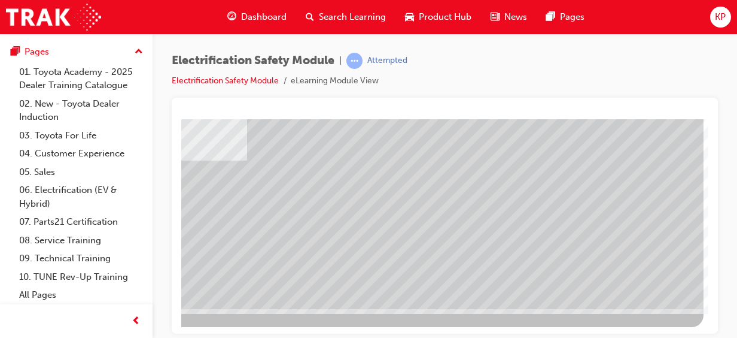
scroll to position [241, 296]
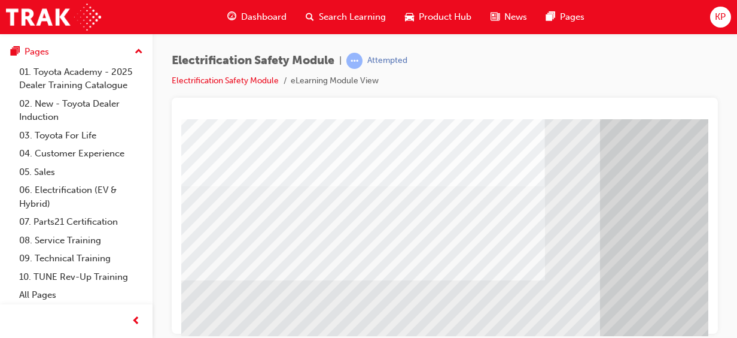
scroll to position [144, 0]
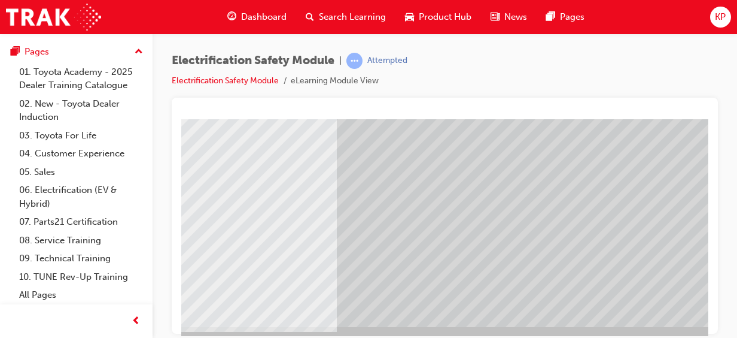
scroll to position [241, 263]
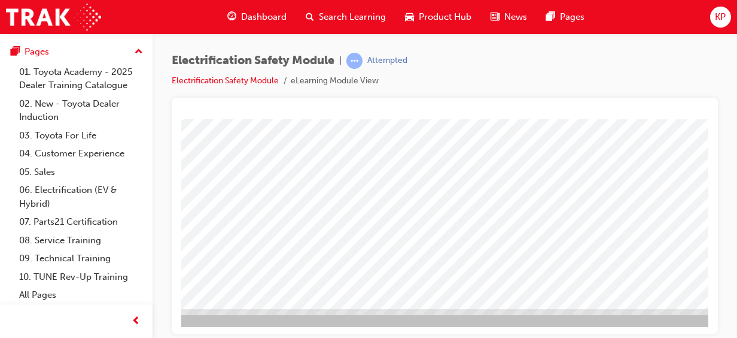
scroll to position [241, 296]
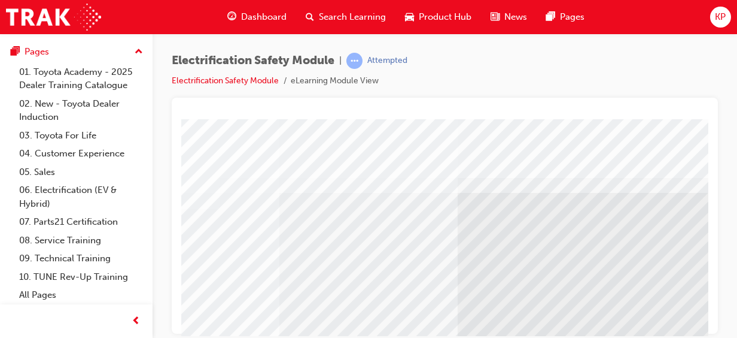
scroll to position [0, 151]
drag, startPoint x: 697, startPoint y: 318, endPoint x: 722, endPoint y: 328, distance: 27.1
click at [557, 123] on html "multistate Loading..." at bounding box center [293, 121] width 527 height 5
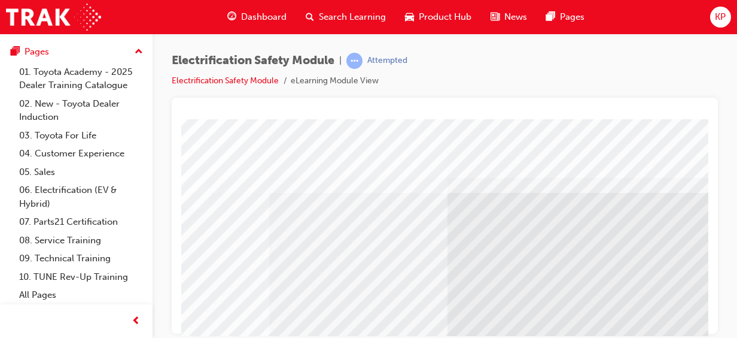
click at [722, 328] on div "Electrification Safety Module | Attempted Electrification Safety Module eLearni…" at bounding box center [368, 169] width 737 height 338
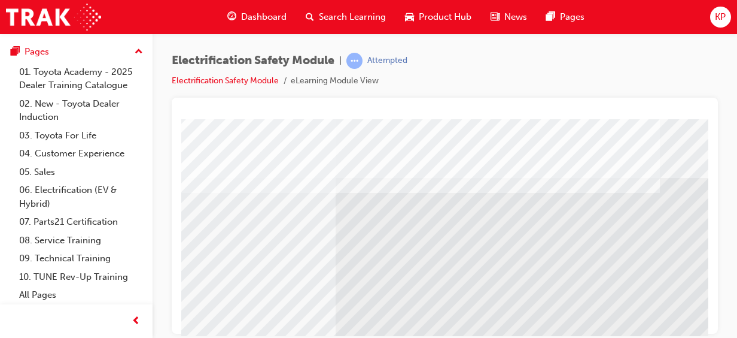
scroll to position [0, 296]
drag, startPoint x: 694, startPoint y: 329, endPoint x: 898, endPoint y: 436, distance: 230.0
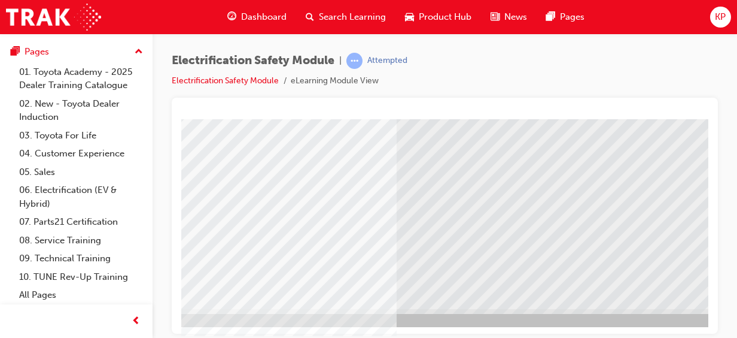
scroll to position [241, 0]
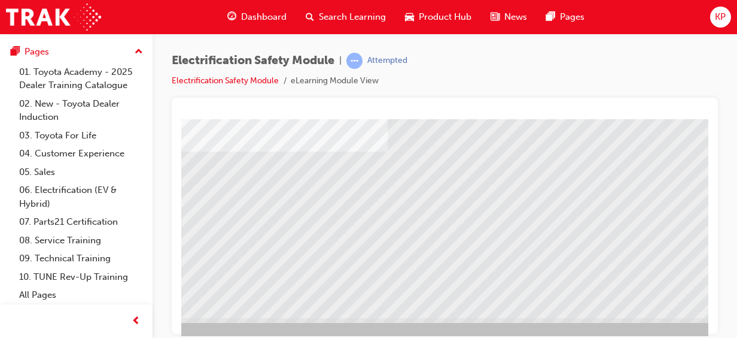
scroll to position [233, 272]
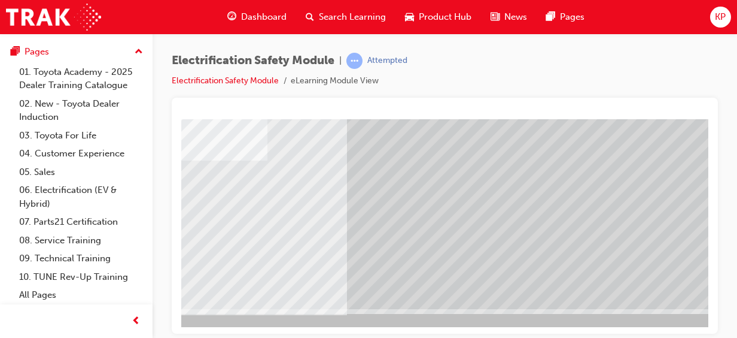
scroll to position [241, 296]
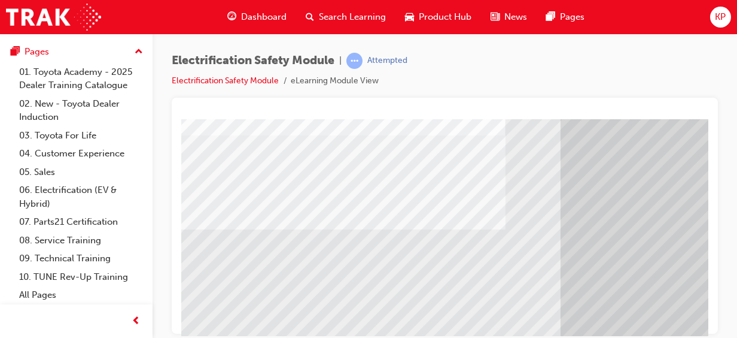
scroll to position [183, 8]
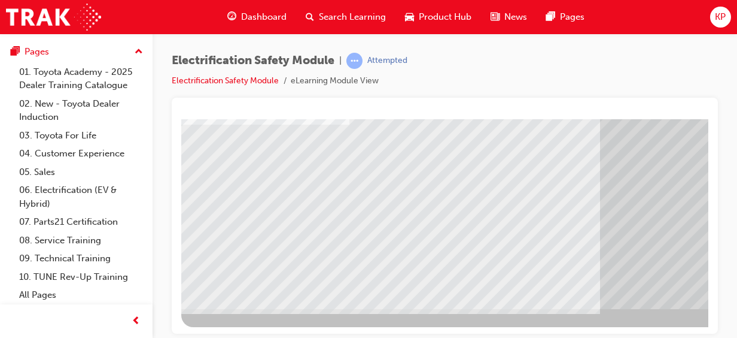
scroll to position [241, 0]
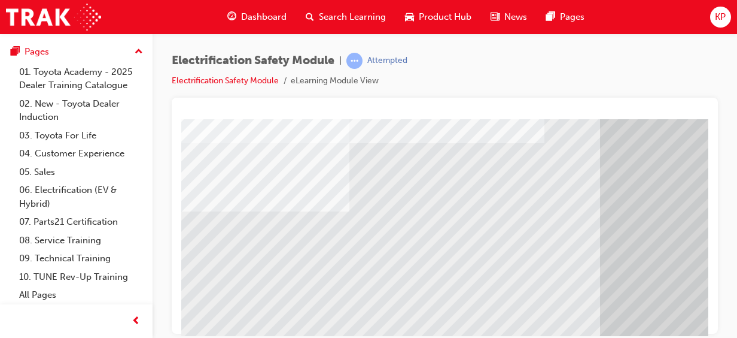
scroll to position [207, 0]
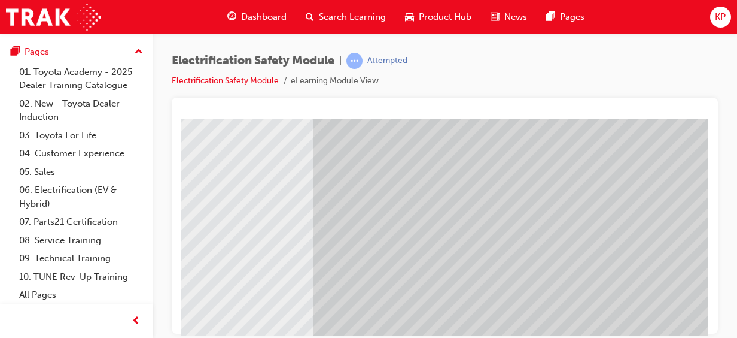
scroll to position [215, 296]
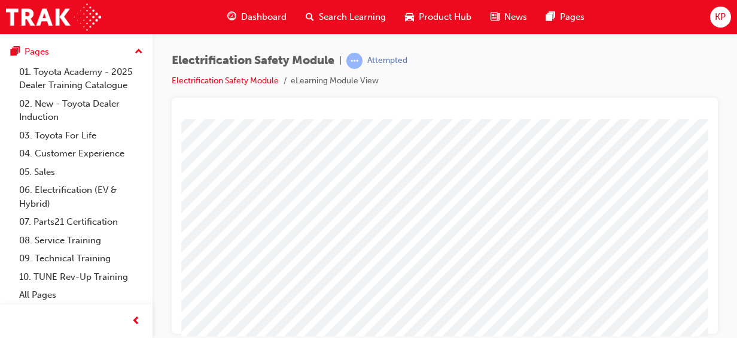
scroll to position [241, 263]
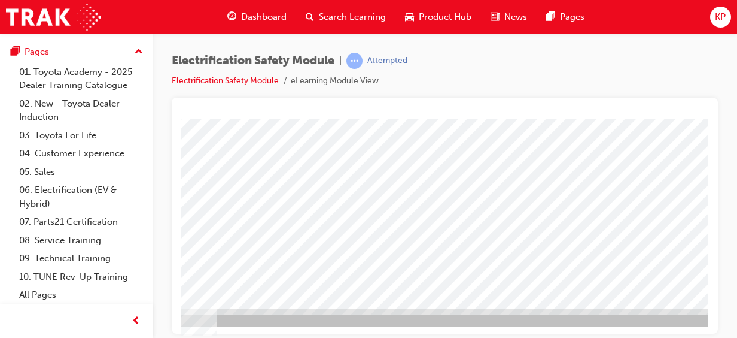
drag, startPoint x: 707, startPoint y: 317, endPoint x: 202, endPoint y: 330, distance: 505.9
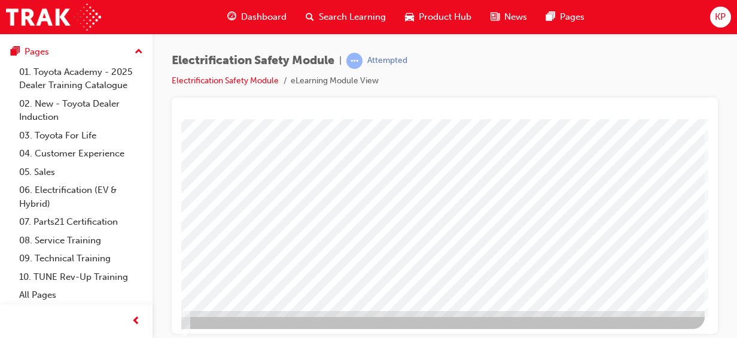
scroll to position [241, 296]
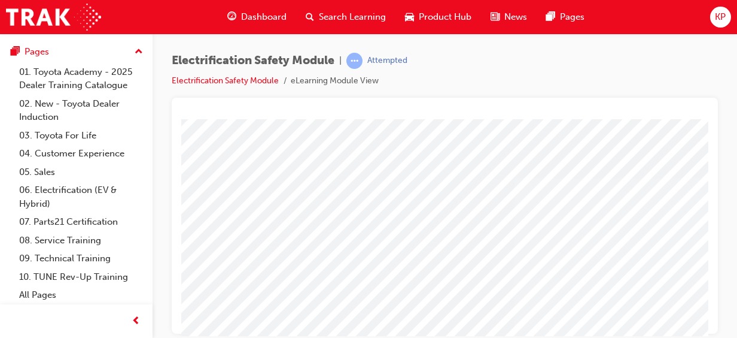
scroll to position [0, 63]
drag, startPoint x: 183, startPoint y: 325, endPoint x: 189, endPoint y: 329, distance: 6.8
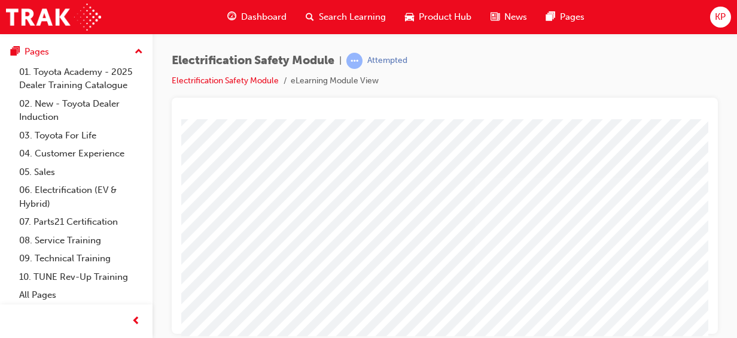
click at [189, 123] on html "Loading..." at bounding box center [381, 121] width 527 height 5
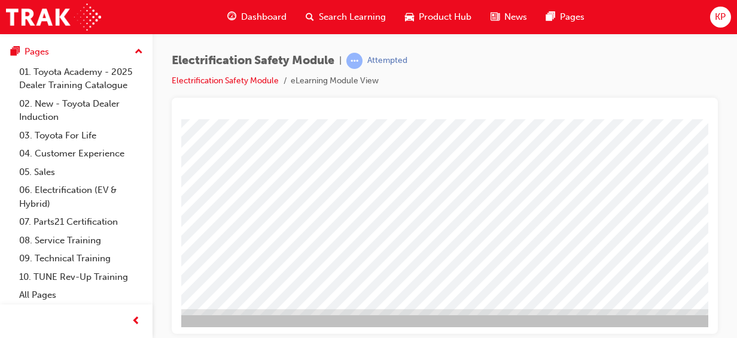
scroll to position [241, 296]
drag, startPoint x: 693, startPoint y: 330, endPoint x: 903, endPoint y: 360, distance: 212.3
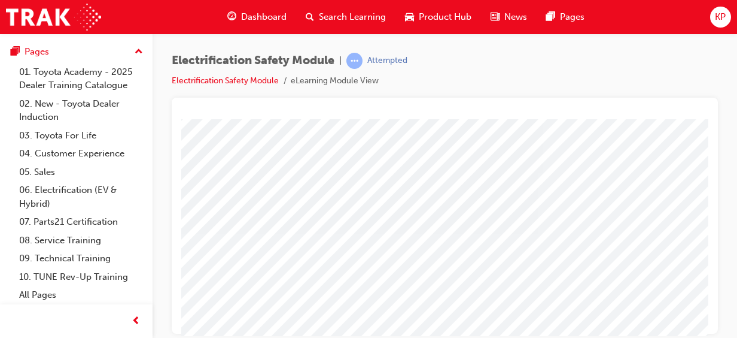
scroll to position [241, 0]
